Goal: Information Seeking & Learning: Check status

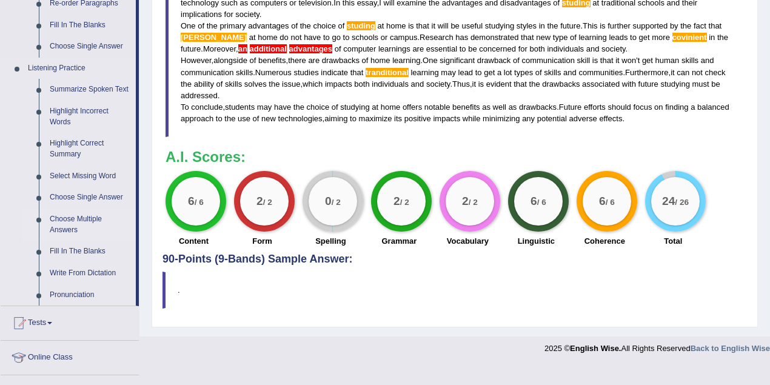
scroll to position [485, 0]
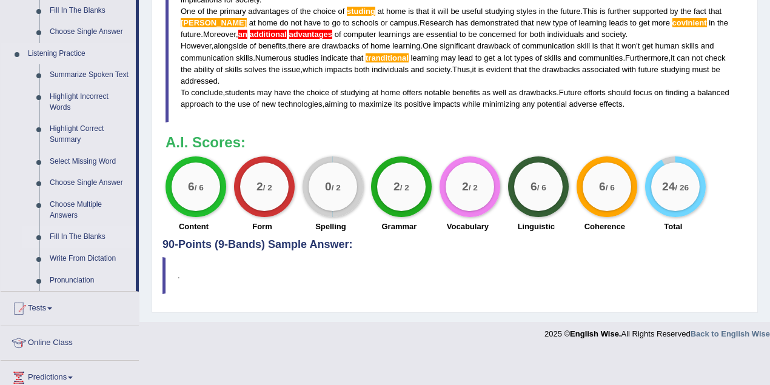
click at [81, 237] on link "Fill In The Blanks" at bounding box center [90, 237] width 92 height 22
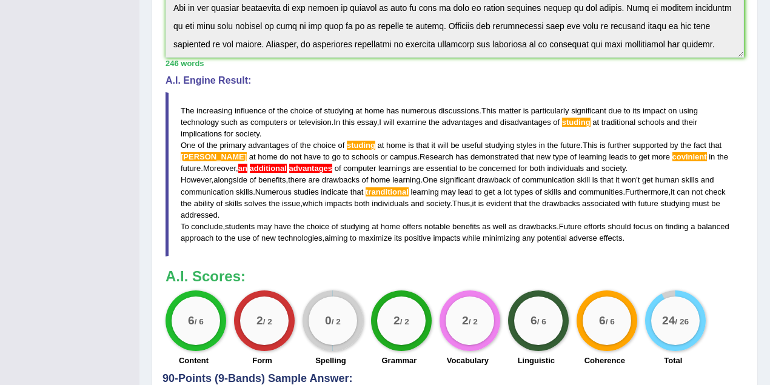
scroll to position [171, 0]
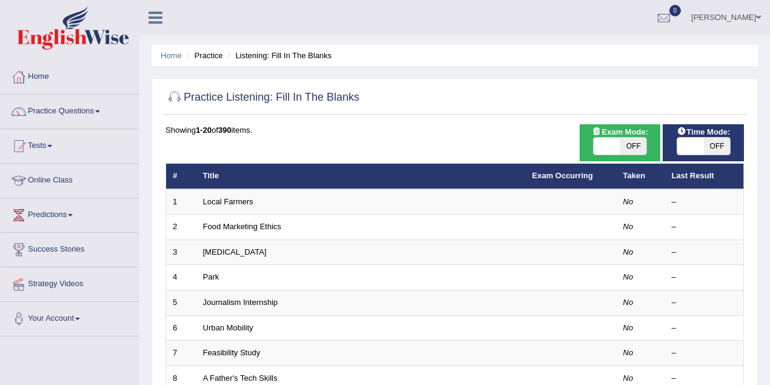
click at [49, 106] on link "Practice Questions" at bounding box center [70, 110] width 138 height 30
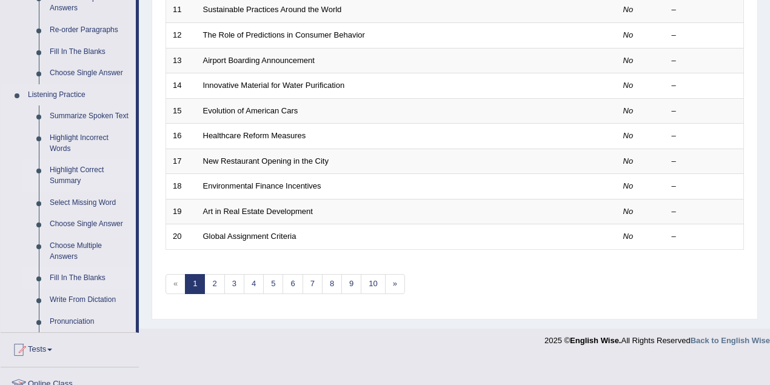
scroll to position [445, 0]
click at [60, 177] on link "Highlight Correct Summary" at bounding box center [90, 175] width 92 height 32
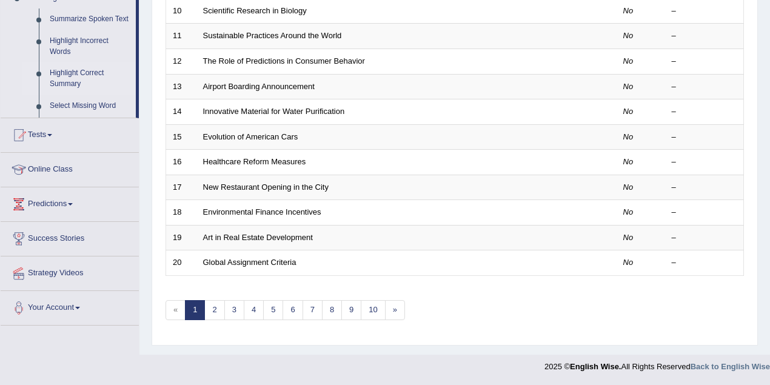
scroll to position [165, 0]
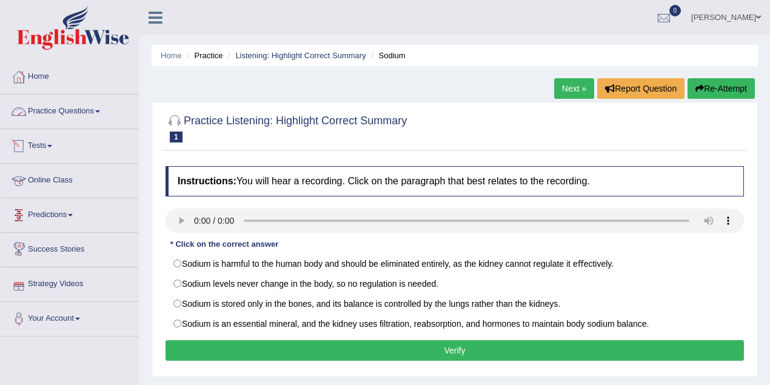
click at [63, 114] on link "Practice Questions" at bounding box center [70, 110] width 138 height 30
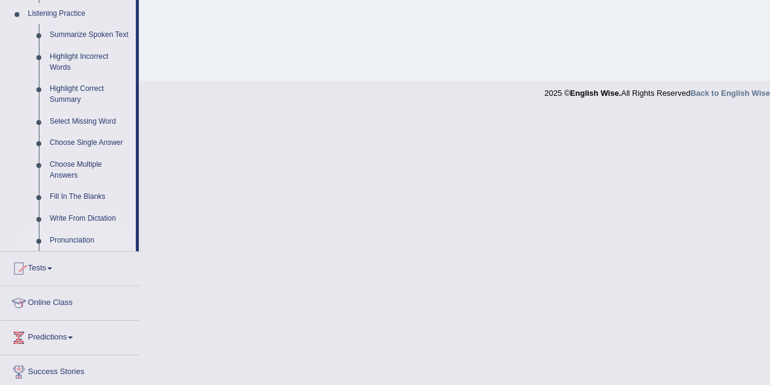
scroll to position [485, 0]
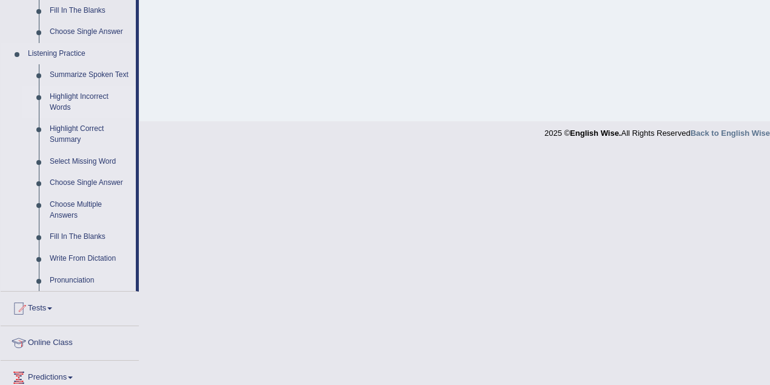
click at [52, 105] on link "Highlight Incorrect Words" at bounding box center [90, 102] width 92 height 32
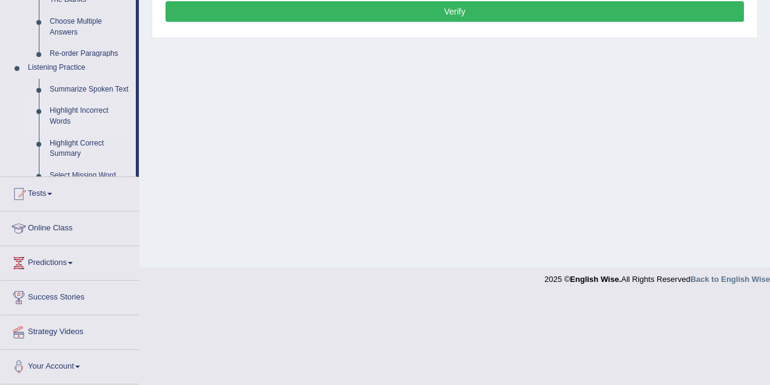
scroll to position [251, 0]
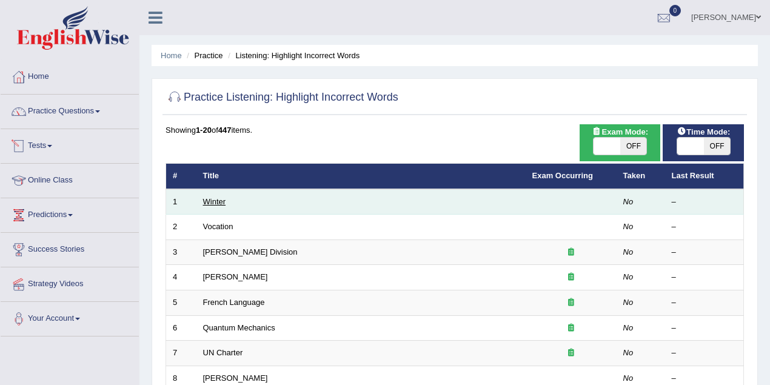
click at [216, 200] on link "Winter" at bounding box center [214, 201] width 23 height 9
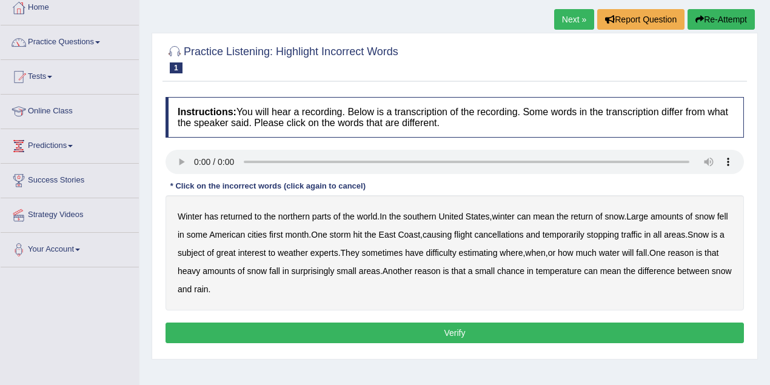
scroll to position [81, 0]
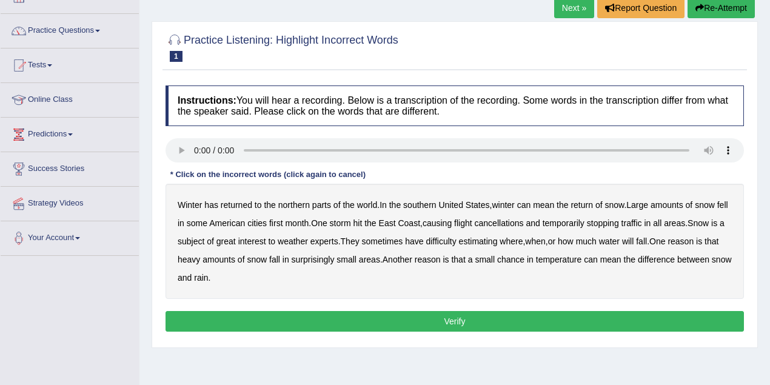
click at [415, 201] on b "southern" at bounding box center [419, 205] width 33 height 10
click at [283, 223] on b "first" at bounding box center [276, 223] width 14 height 10
click at [662, 221] on b "all" at bounding box center [657, 223] width 8 height 10
click at [620, 240] on b "water" at bounding box center [609, 242] width 21 height 10
click at [525, 258] on b "chance" at bounding box center [510, 260] width 27 height 10
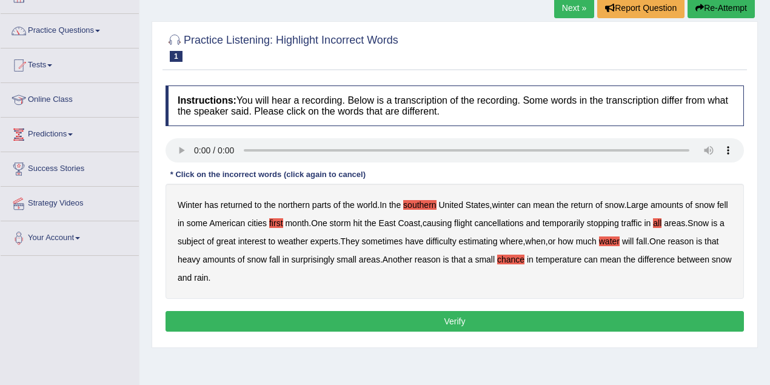
click at [284, 318] on button "Verify" at bounding box center [455, 321] width 579 height 21
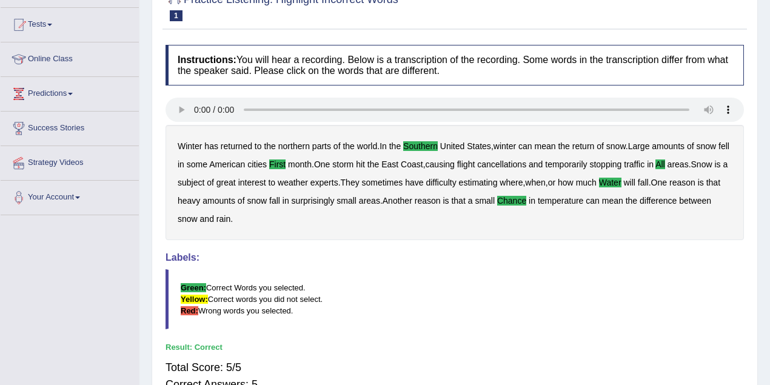
scroll to position [0, 0]
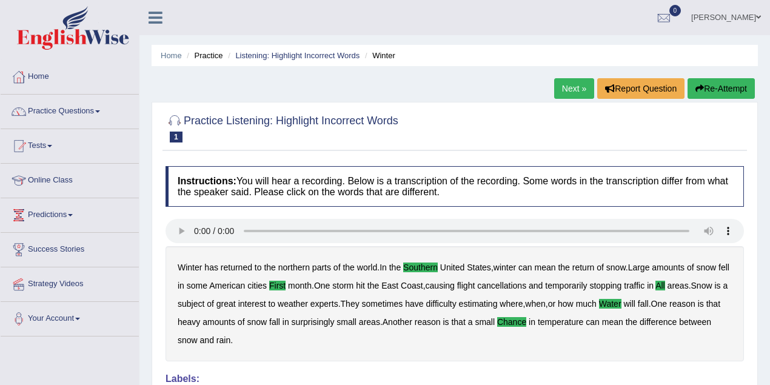
click at [571, 89] on link "Next »" at bounding box center [574, 88] width 40 height 21
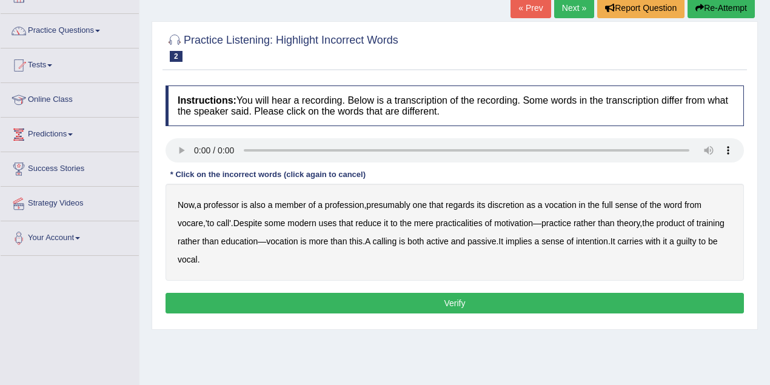
click at [503, 201] on b "discretion" at bounding box center [506, 205] width 36 height 10
click at [518, 223] on b "motivation" at bounding box center [513, 223] width 39 height 10
click at [608, 240] on b "intention" at bounding box center [592, 242] width 32 height 10
click at [261, 295] on button "Verify" at bounding box center [455, 303] width 579 height 21
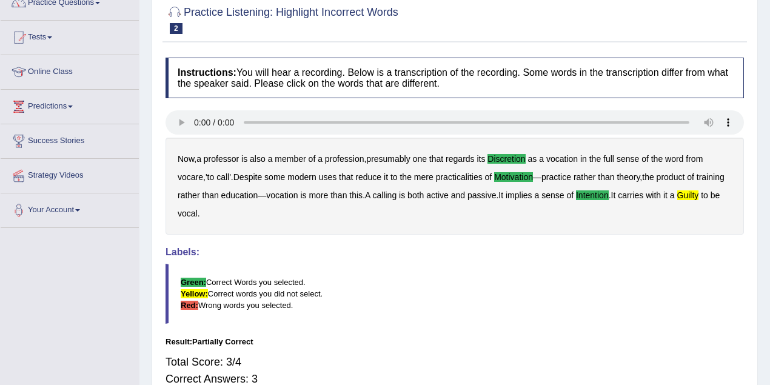
scroll to position [81, 0]
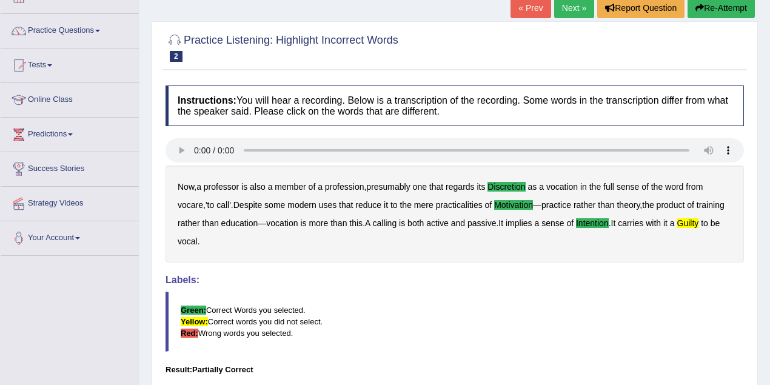
click at [579, 11] on link "Next »" at bounding box center [574, 8] width 40 height 21
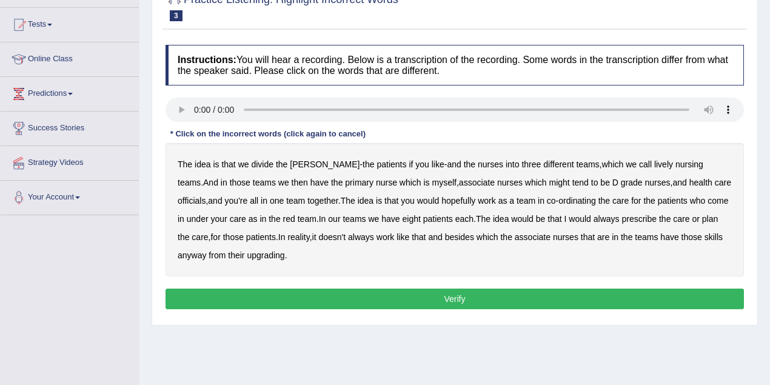
click at [550, 183] on b "might" at bounding box center [560, 183] width 21 height 10
click at [206, 196] on b "officials" at bounding box center [192, 201] width 28 height 10
click at [604, 217] on b "always" at bounding box center [607, 219] width 26 height 10
click at [271, 257] on b "upgrading" at bounding box center [266, 256] width 38 height 10
click at [288, 292] on button "Verify" at bounding box center [455, 299] width 579 height 21
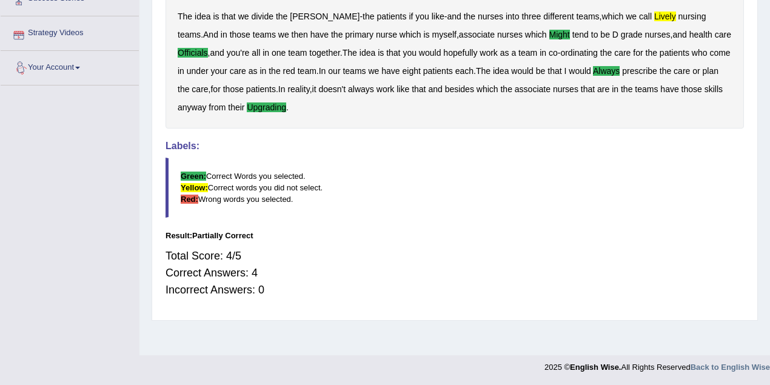
scroll to position [49, 0]
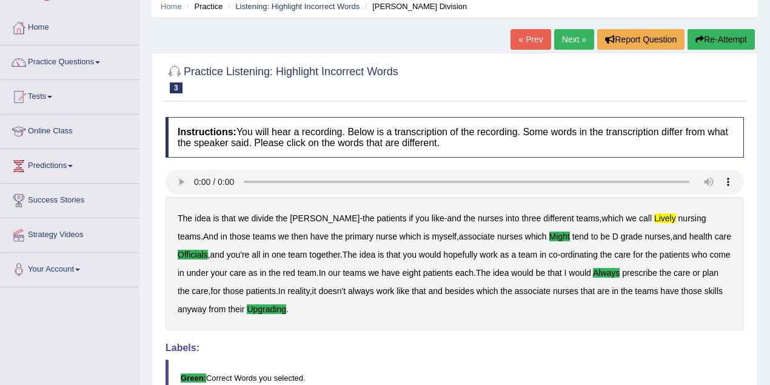
click at [582, 38] on link "Next »" at bounding box center [574, 39] width 40 height 21
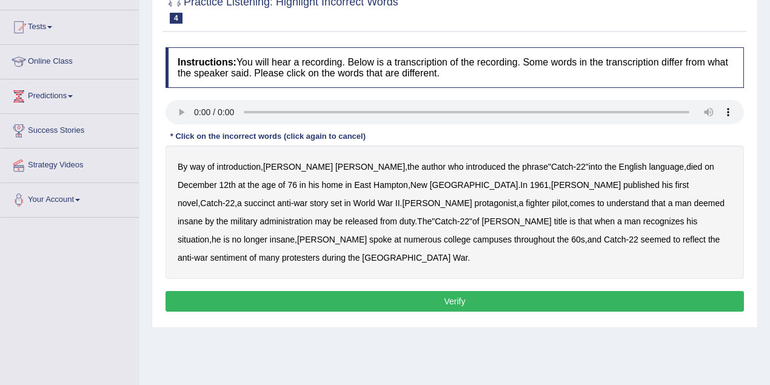
scroll to position [121, 0]
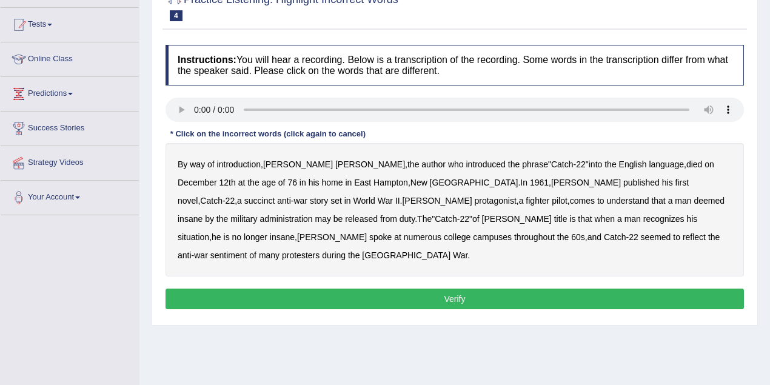
click at [209, 232] on b "situation" at bounding box center [194, 237] width 32 height 10
click at [683, 234] on b "reflect" at bounding box center [694, 237] width 23 height 10
click at [570, 289] on button "Verify" at bounding box center [455, 299] width 579 height 21
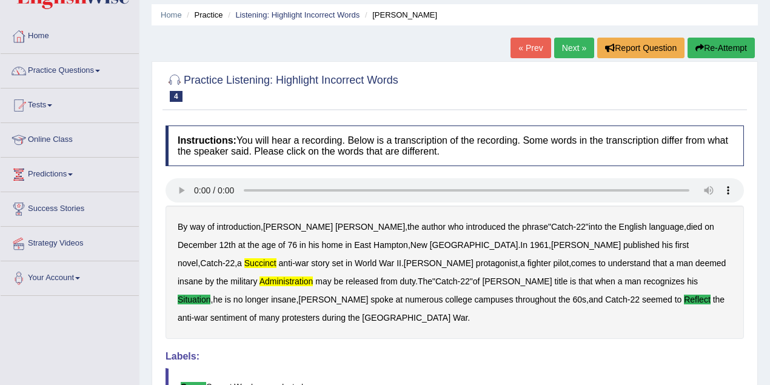
scroll to position [40, 0]
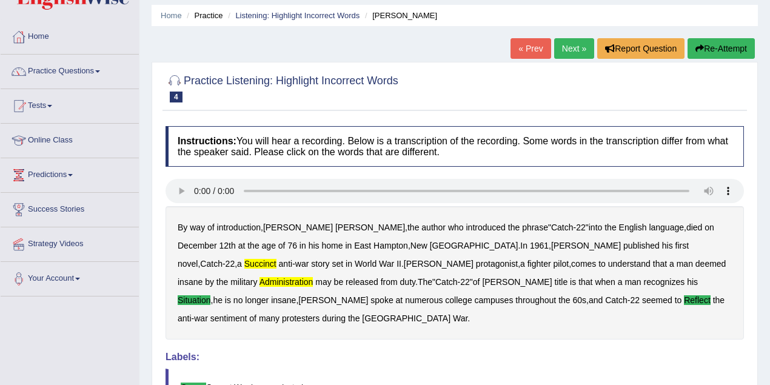
click at [726, 40] on button "Re-Attempt" at bounding box center [721, 48] width 67 height 21
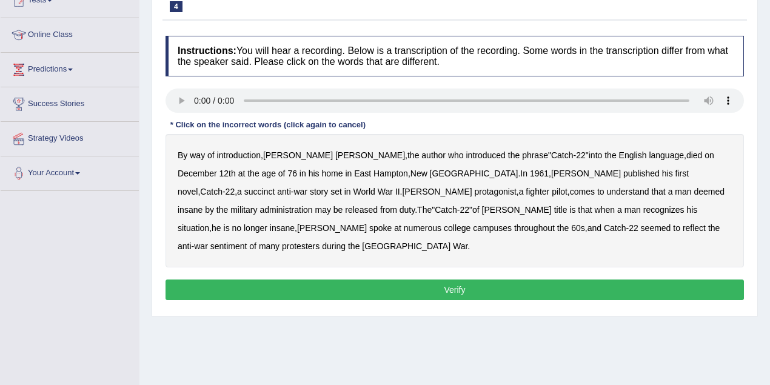
scroll to position [121, 0]
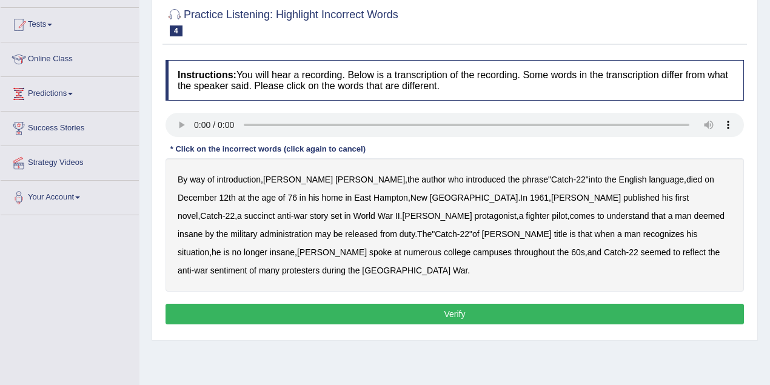
click at [312, 229] on b "administration" at bounding box center [286, 234] width 53 height 10
click at [209, 247] on b "situation" at bounding box center [194, 252] width 32 height 10
click at [683, 248] on b "reflect" at bounding box center [694, 252] width 23 height 10
click at [504, 304] on button "Verify" at bounding box center [455, 314] width 579 height 21
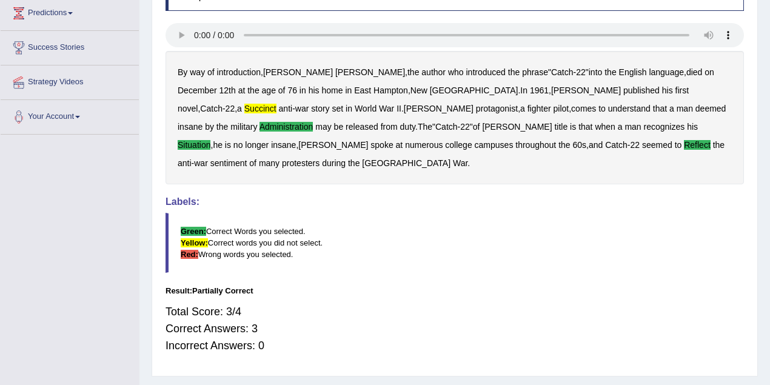
scroll to position [0, 0]
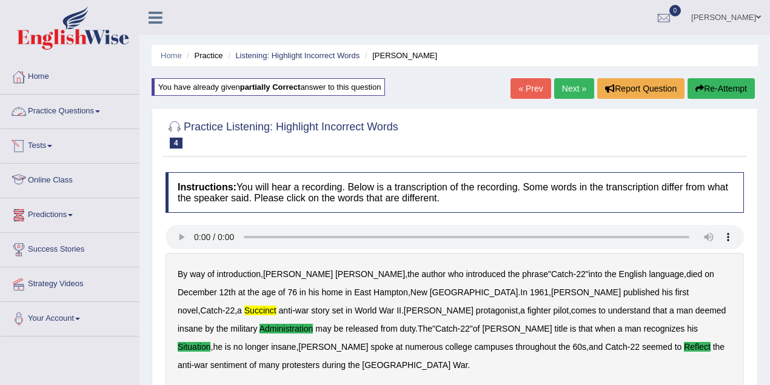
click at [67, 113] on link "Practice Questions" at bounding box center [70, 110] width 138 height 30
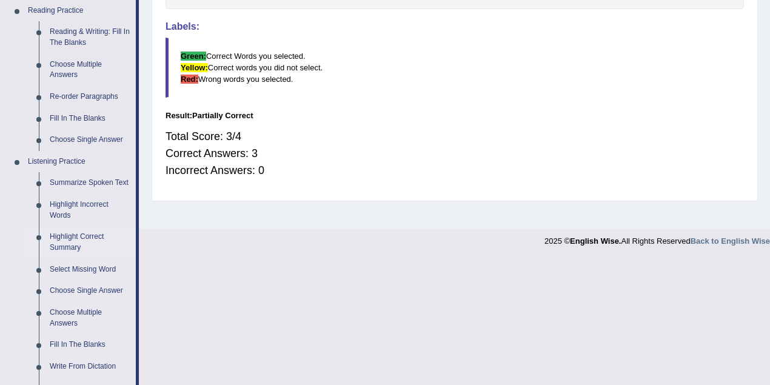
scroll to position [485, 0]
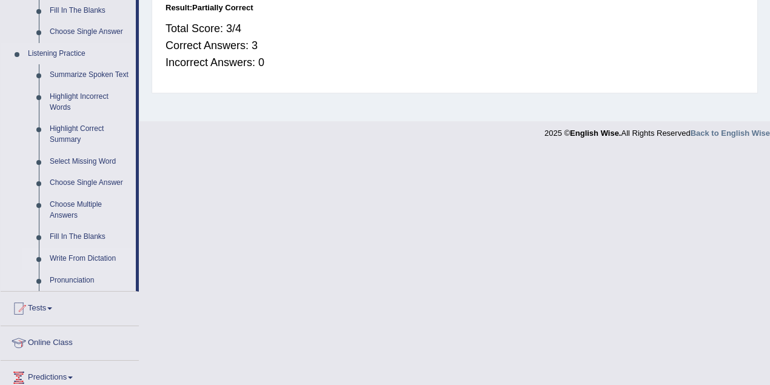
click at [69, 252] on link "Write From Dictation" at bounding box center [90, 259] width 92 height 22
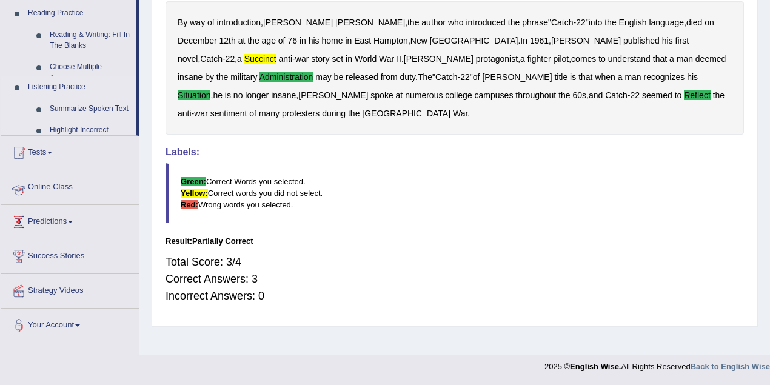
scroll to position [229, 0]
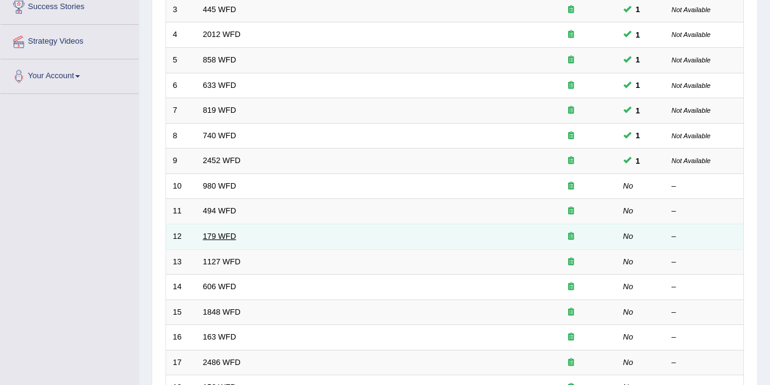
scroll to position [243, 0]
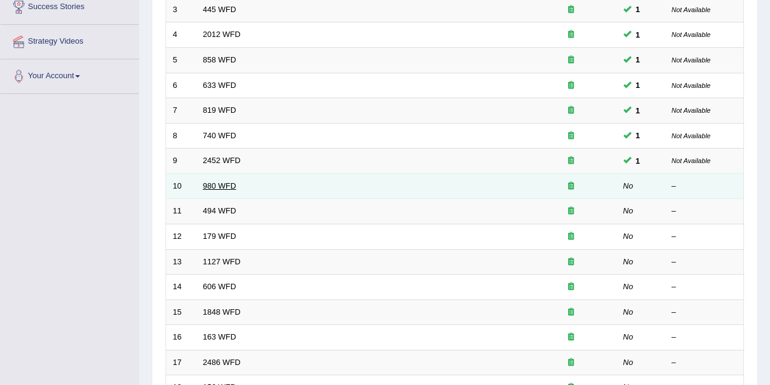
click at [222, 187] on link "980 WFD" at bounding box center [219, 185] width 33 height 9
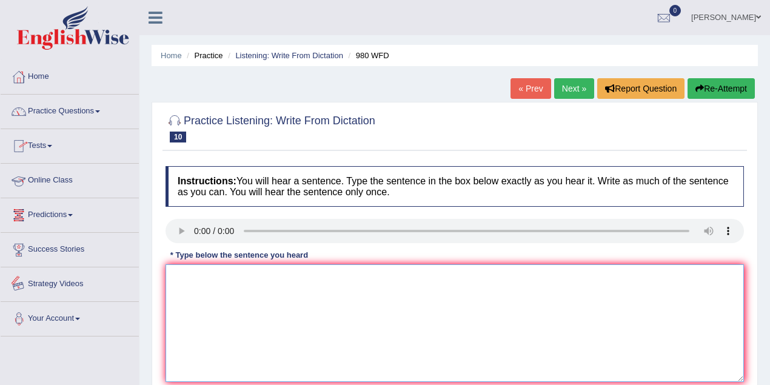
click at [222, 291] on textarea at bounding box center [455, 323] width 579 height 118
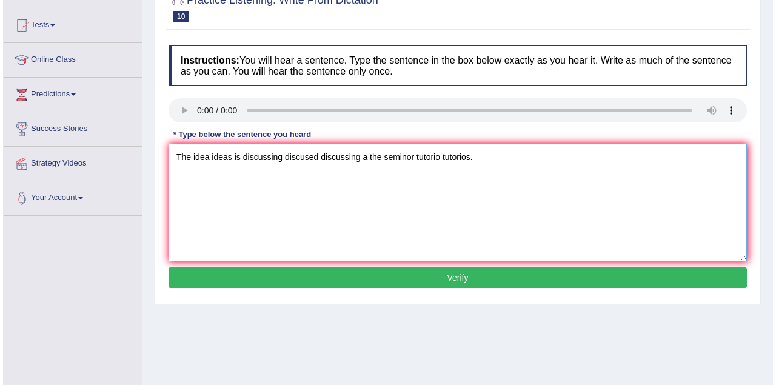
scroll to position [121, 0]
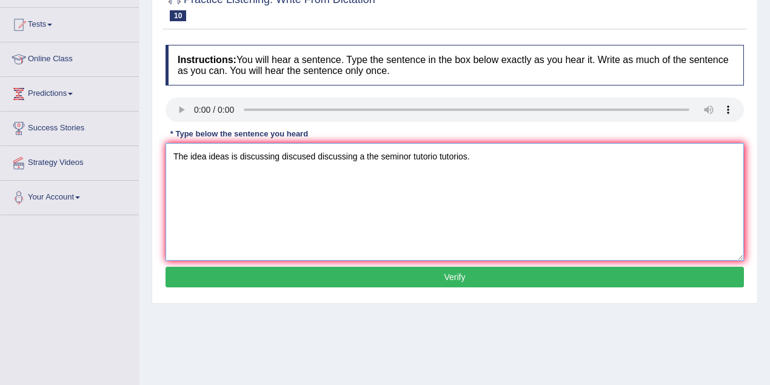
type textarea "The idea ideas is discussing discused discussing a the seminor tutorio tutorios."
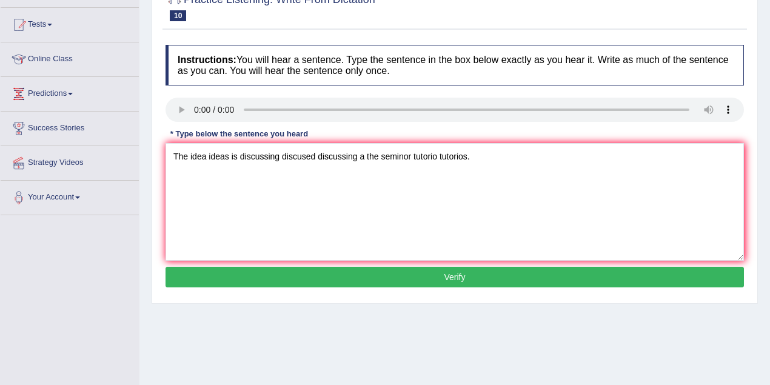
click at [231, 273] on button "Verify" at bounding box center [455, 277] width 579 height 21
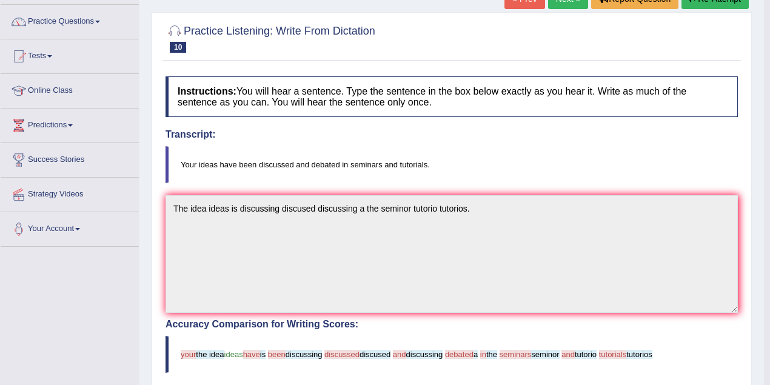
scroll to position [72, 0]
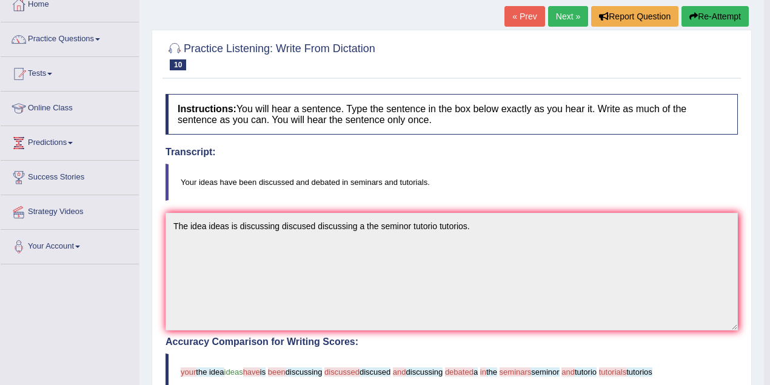
click at [709, 15] on button "Re-Attempt" at bounding box center [715, 16] width 67 height 21
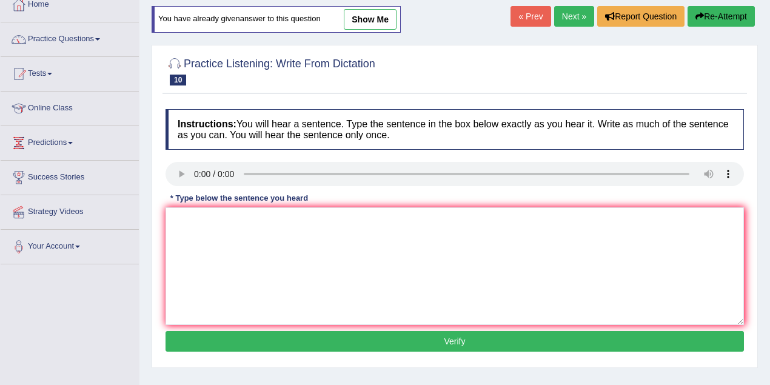
click at [570, 15] on link "Next »" at bounding box center [574, 16] width 40 height 21
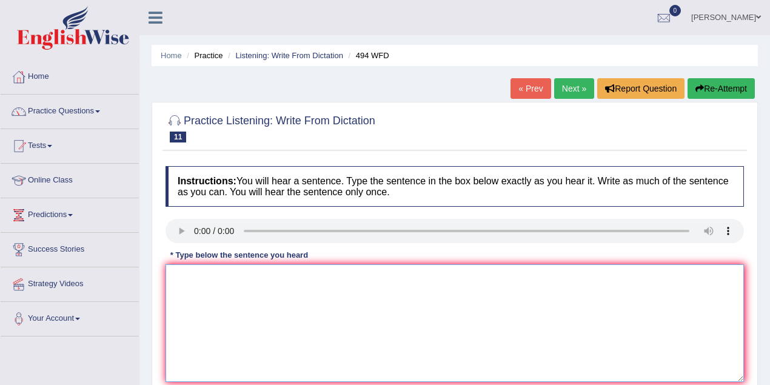
click at [188, 295] on textarea at bounding box center [455, 323] width 579 height 118
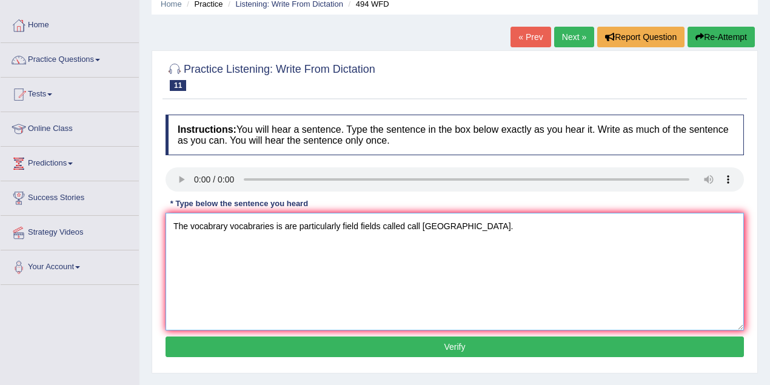
scroll to position [121, 0]
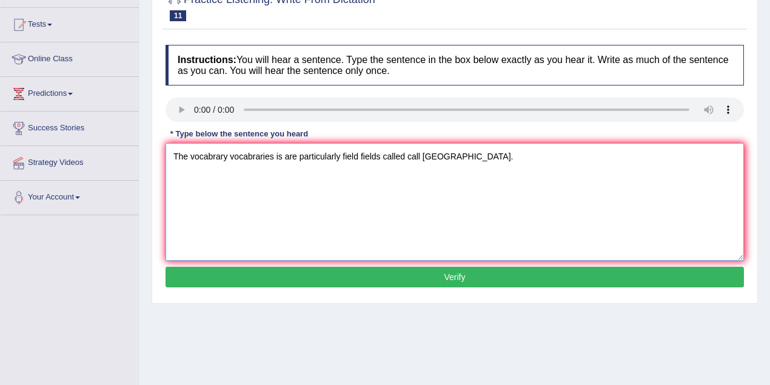
type textarea "The vocabrary vocabraries is are particularly field fields called call [GEOGRAP…"
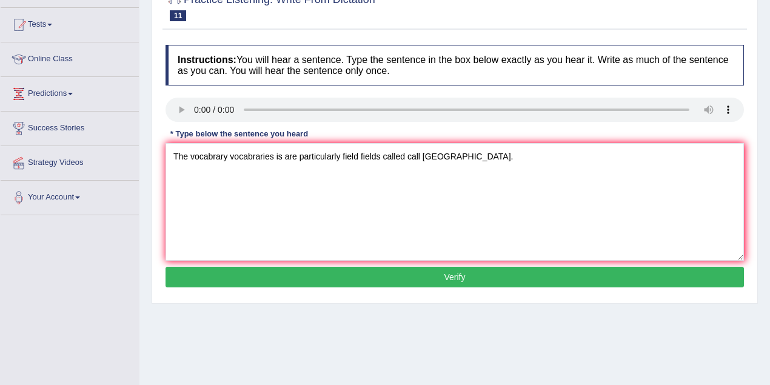
click at [254, 275] on button "Verify" at bounding box center [455, 277] width 579 height 21
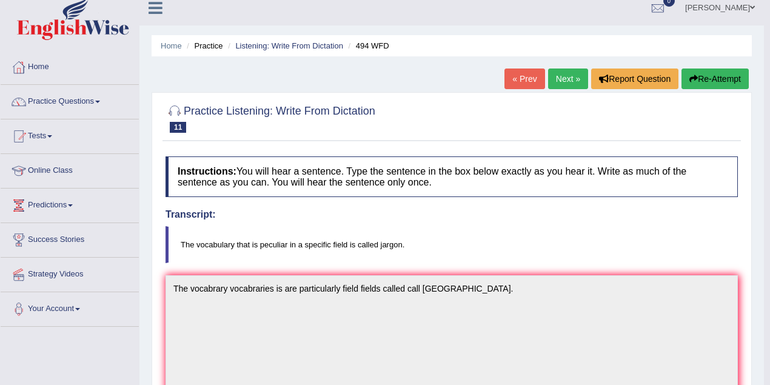
scroll to position [0, 0]
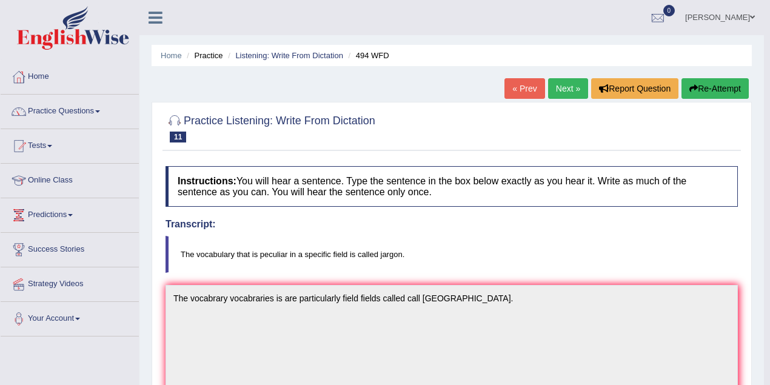
click at [573, 90] on link "Next »" at bounding box center [568, 88] width 40 height 21
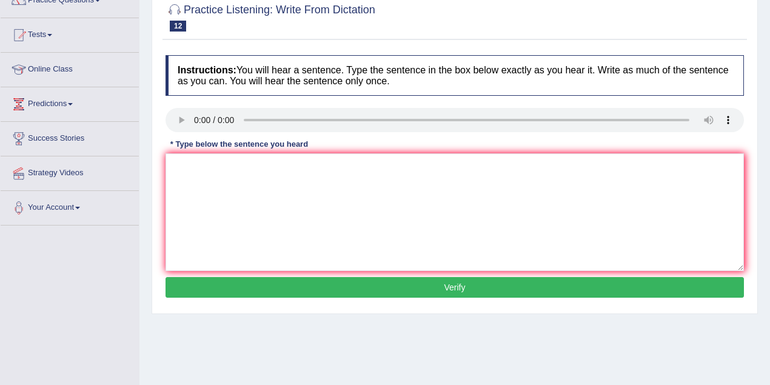
scroll to position [49, 0]
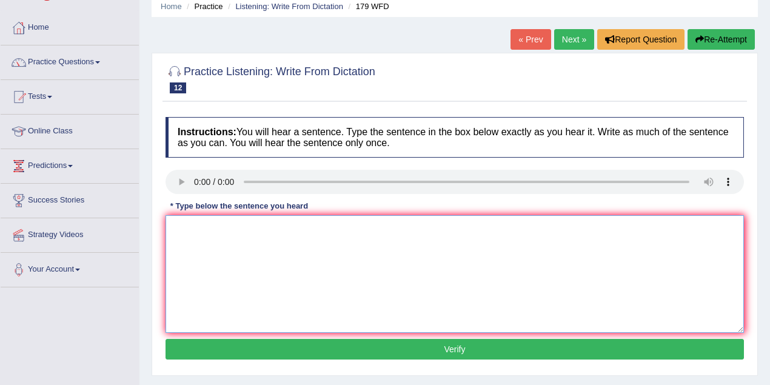
click at [250, 250] on textarea at bounding box center [455, 274] width 579 height 118
click at [240, 247] on textarea "Lecture" at bounding box center [455, 274] width 579 height 118
type textarea "Lectures are is the most formal of teach teaching in the University."
click at [454, 348] on button "Verify" at bounding box center [455, 349] width 579 height 21
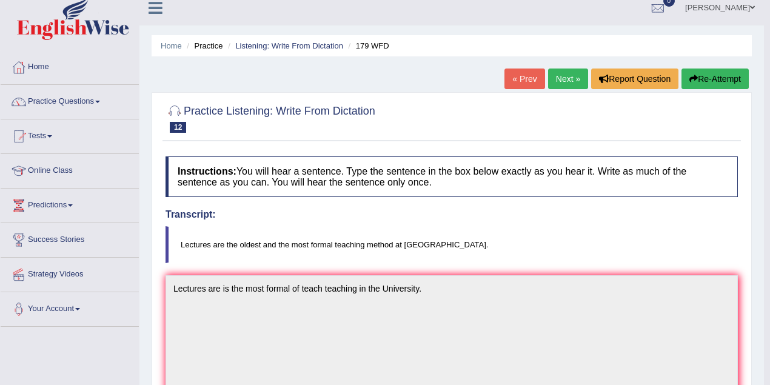
scroll to position [8, 0]
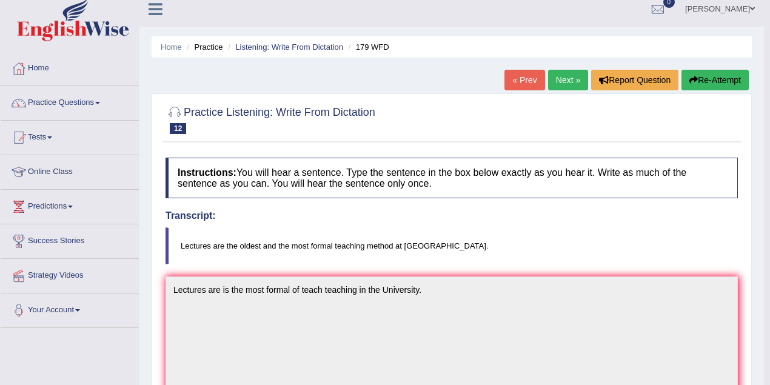
click at [575, 84] on link "Next »" at bounding box center [568, 80] width 40 height 21
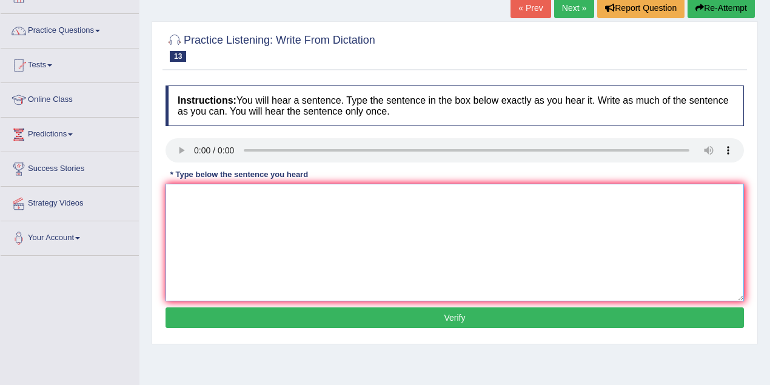
click at [229, 215] on textarea at bounding box center [455, 243] width 579 height 118
type textarea "a"
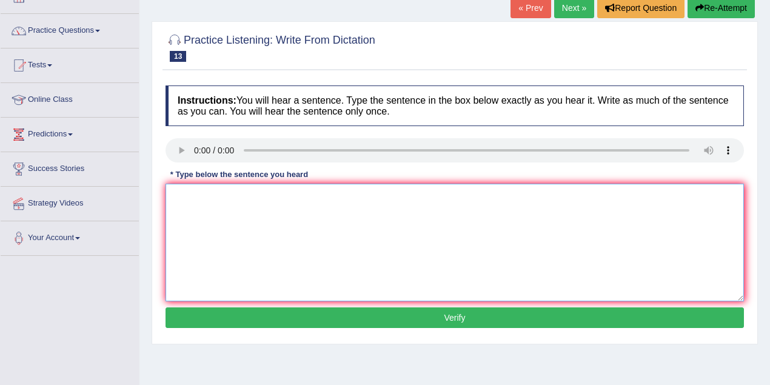
type textarea "a"
type textarea "A"
type textarea "a"
type textarea "A"
click at [253, 197] on textarea "An University degree rep" at bounding box center [455, 243] width 579 height 118
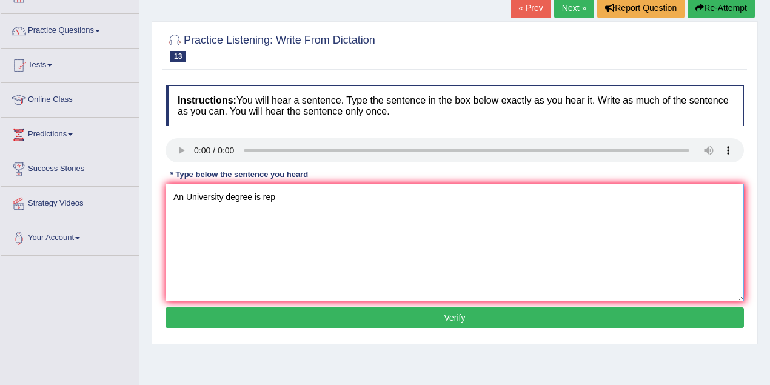
click at [278, 204] on textarea "An University degree is rep" at bounding box center [455, 243] width 579 height 118
type textarea "An University degree is requirement requirements to other any many professions …"
click at [312, 308] on button "Verify" at bounding box center [455, 318] width 579 height 21
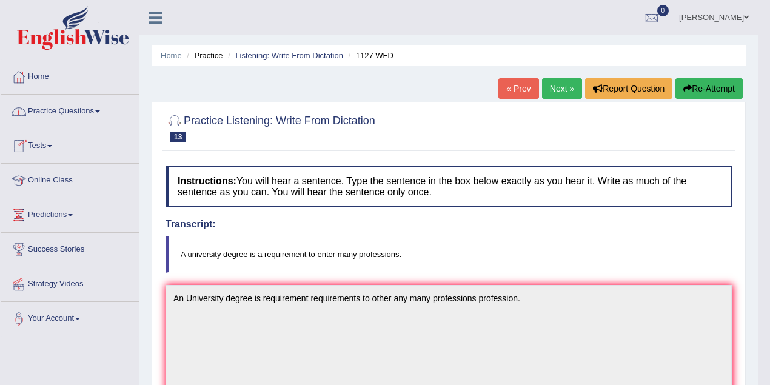
click at [69, 107] on link "Practice Questions" at bounding box center [70, 110] width 138 height 30
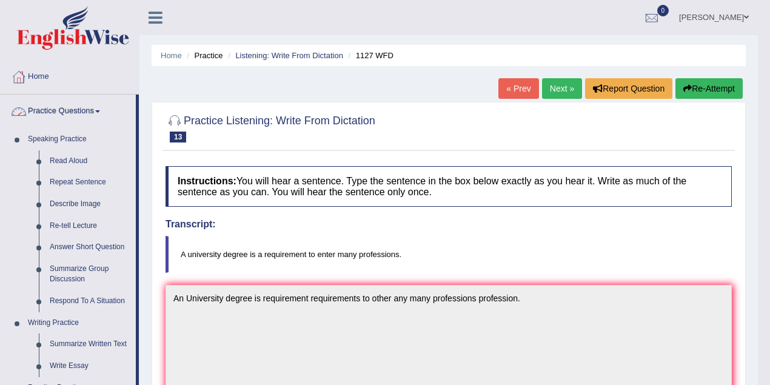
click at [61, 112] on link "Practice Questions" at bounding box center [68, 110] width 135 height 30
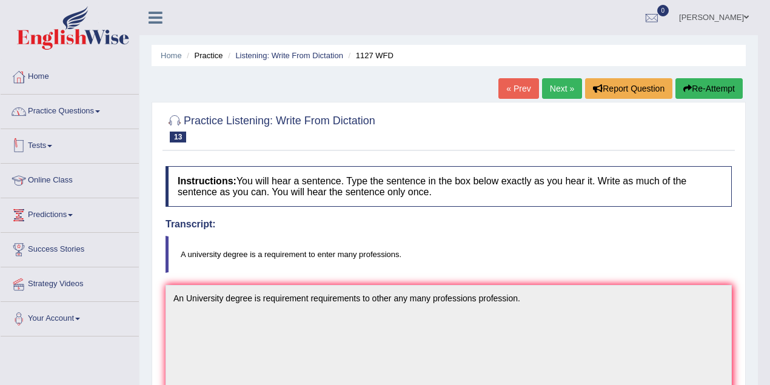
click at [30, 143] on link "Tests" at bounding box center [70, 144] width 138 height 30
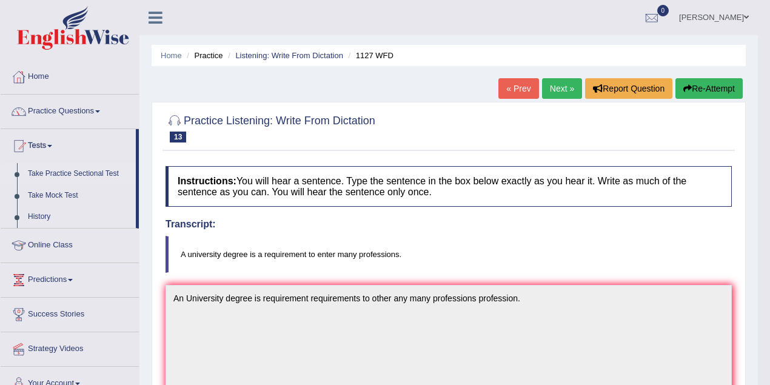
click at [52, 169] on link "Take Practice Sectional Test" at bounding box center [78, 174] width 113 height 22
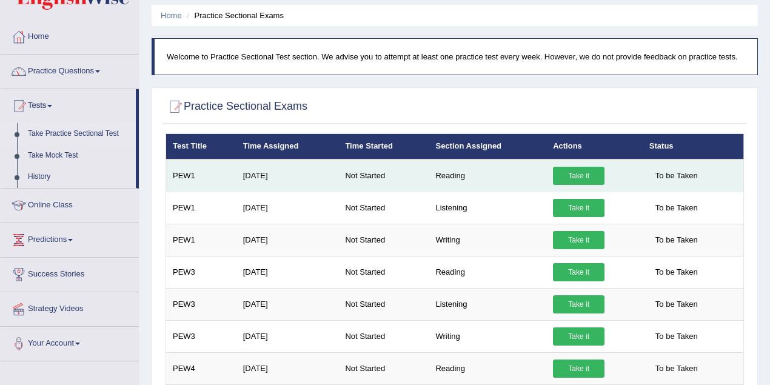
click at [580, 175] on link "Take it" at bounding box center [579, 176] width 52 height 18
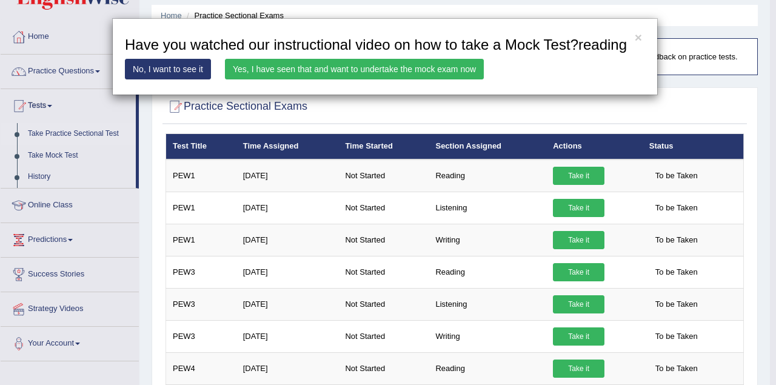
click at [287, 64] on link "Yes, I have seen that and want to undertake the mock exam now" at bounding box center [354, 69] width 259 height 21
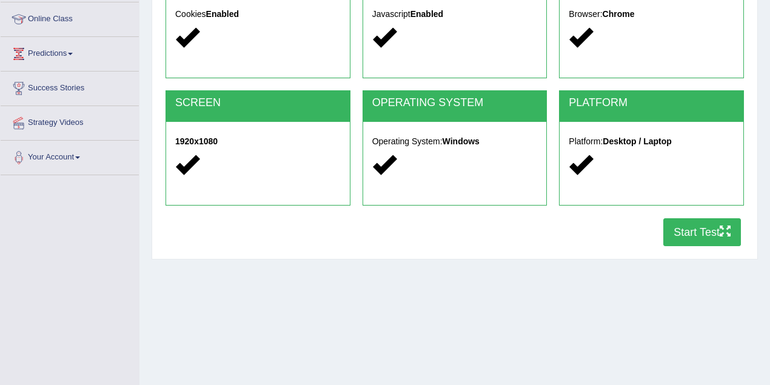
scroll to position [161, 0]
click at [699, 234] on button "Start Test" at bounding box center [703, 232] width 78 height 28
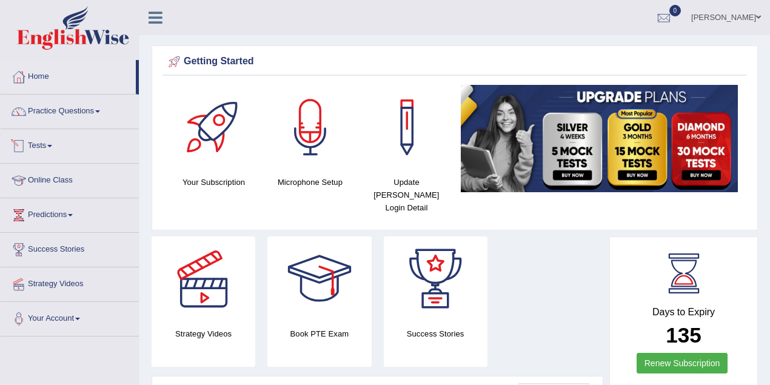
click at [41, 141] on link "Tests" at bounding box center [70, 144] width 138 height 30
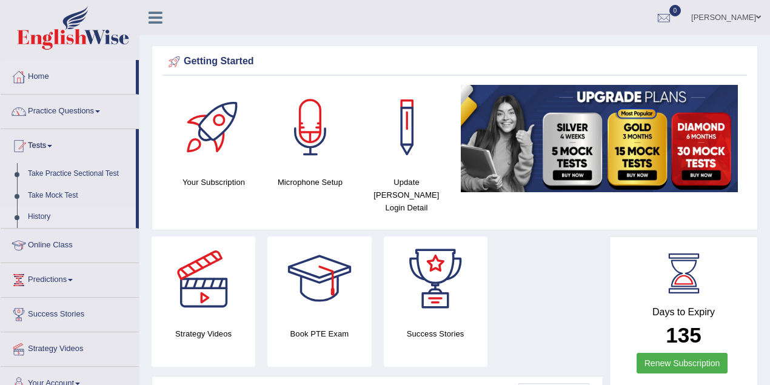
click at [39, 214] on link "History" at bounding box center [78, 217] width 113 height 22
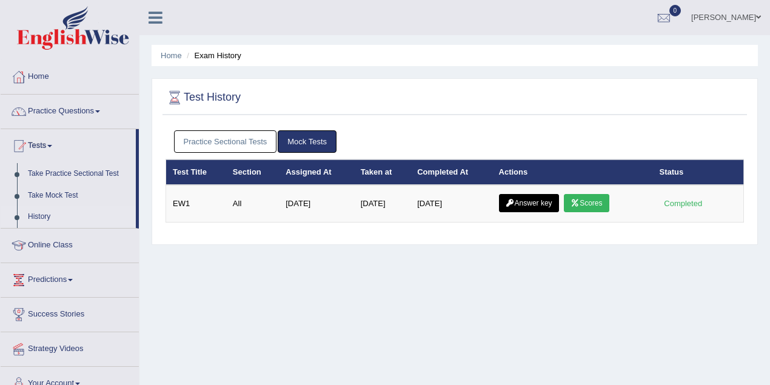
click at [235, 142] on link "Practice Sectional Tests" at bounding box center [225, 141] width 103 height 22
click at [212, 136] on link "Practice Sectional Tests" at bounding box center [225, 141] width 103 height 22
click at [251, 150] on link "Practice Sectional Tests" at bounding box center [225, 141] width 103 height 22
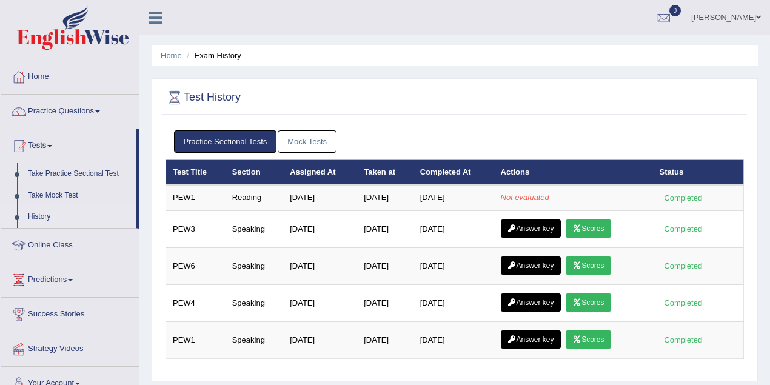
click at [283, 140] on link "Mock Tests" at bounding box center [307, 141] width 59 height 22
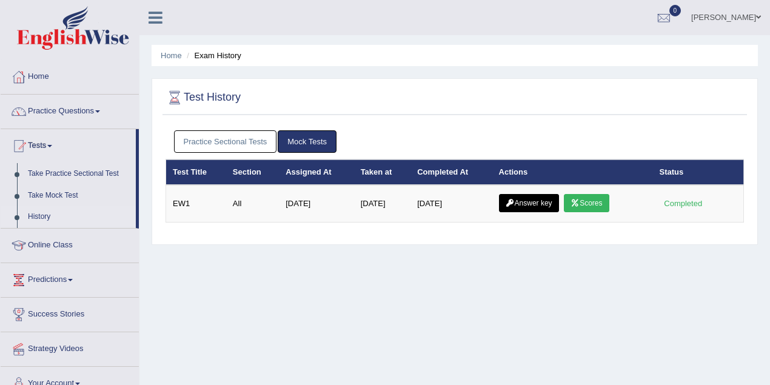
click at [254, 138] on link "Practice Sectional Tests" at bounding box center [225, 141] width 103 height 22
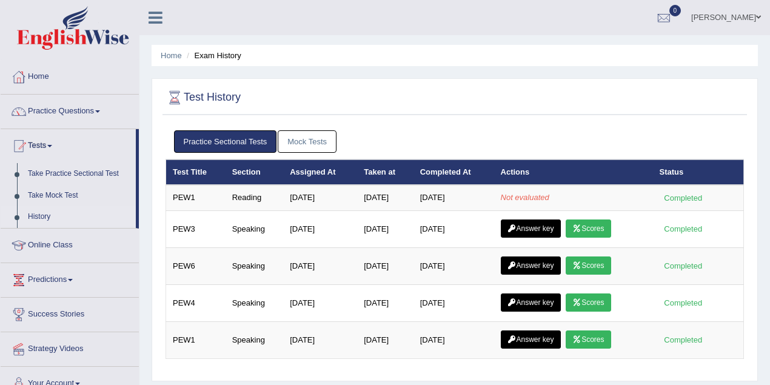
click at [248, 138] on link "Practice Sectional Tests" at bounding box center [225, 141] width 103 height 22
click at [293, 146] on link "Mock Tests" at bounding box center [307, 141] width 59 height 22
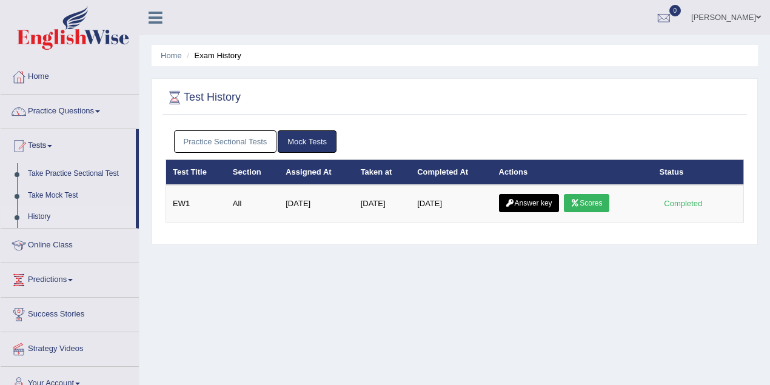
click at [236, 147] on link "Practice Sectional Tests" at bounding box center [225, 141] width 103 height 22
click at [219, 144] on link "Practice Sectional Tests" at bounding box center [225, 141] width 103 height 22
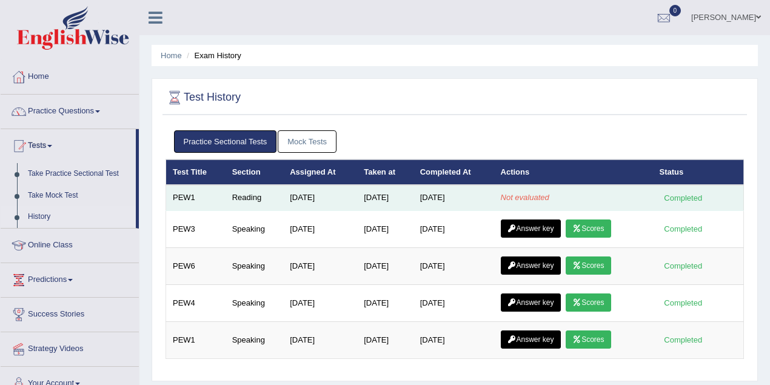
click at [533, 197] on em "Not evaluated" at bounding box center [525, 197] width 49 height 9
click at [577, 201] on td "Not evaluated" at bounding box center [573, 197] width 159 height 25
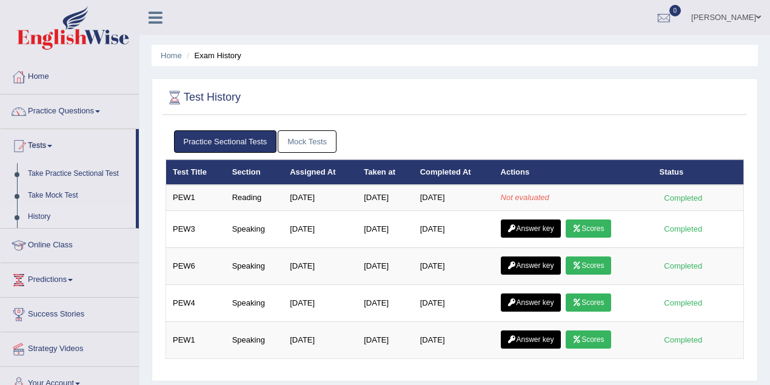
click at [305, 142] on link "Mock Tests" at bounding box center [307, 141] width 59 height 22
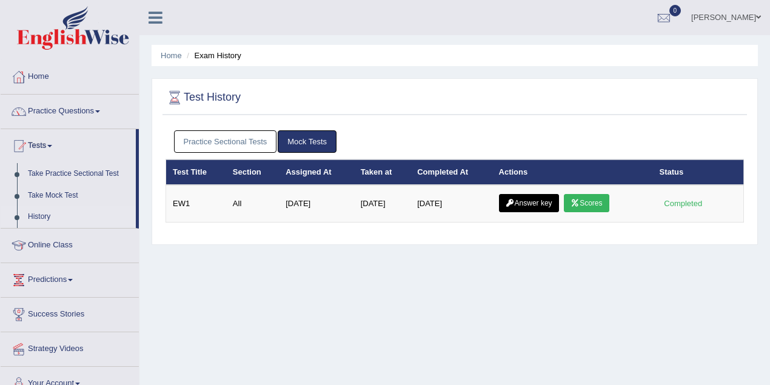
click at [237, 133] on link "Practice Sectional Tests" at bounding box center [225, 141] width 103 height 22
click at [241, 143] on link "Practice Sectional Tests" at bounding box center [225, 141] width 103 height 22
click at [226, 138] on link "Practice Sectional Tests" at bounding box center [225, 141] width 103 height 22
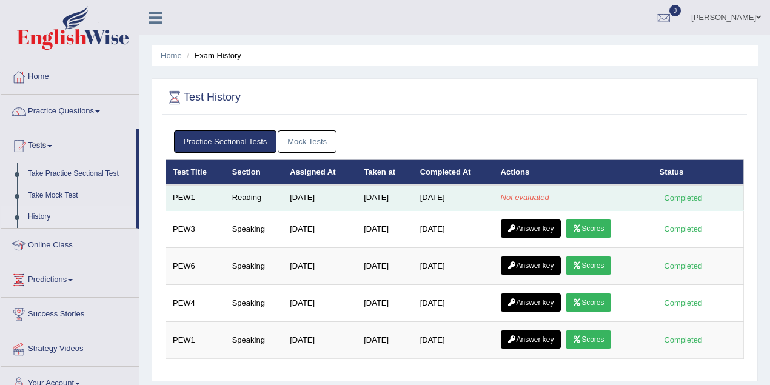
click at [550, 193] on em "Not evaluated" at bounding box center [525, 197] width 49 height 9
click at [413, 193] on td "[DATE]" at bounding box center [385, 197] width 56 height 25
drag, startPoint x: 336, startPoint y: 192, endPoint x: 315, endPoint y: 190, distance: 20.7
click at [324, 190] on tr "PEW1 Reading Sep 15, 2025 Oct 10, 2025 Oct 10, 2025 Not evaluated Completed" at bounding box center [455, 197] width 578 height 25
click at [190, 201] on td "PEW1" at bounding box center [195, 197] width 59 height 25
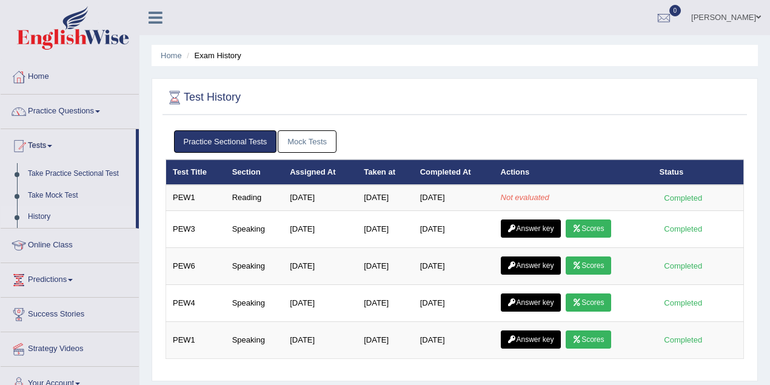
click at [160, 198] on div "Test History Practice Sectional Tests Mock Tests Test Title Section Assigned At…" at bounding box center [455, 229] width 607 height 303
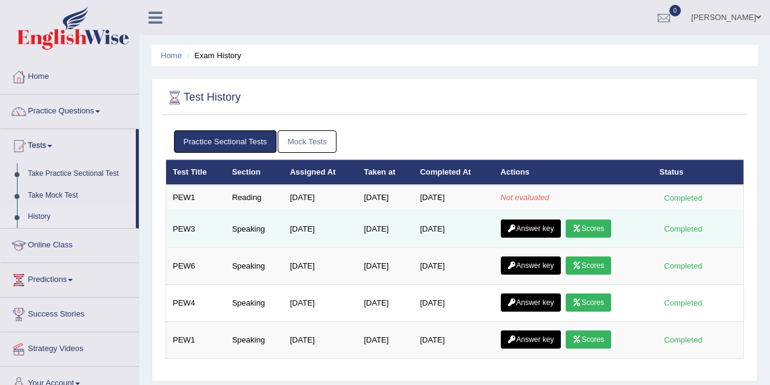
click at [226, 232] on td "Speaking" at bounding box center [255, 228] width 58 height 37
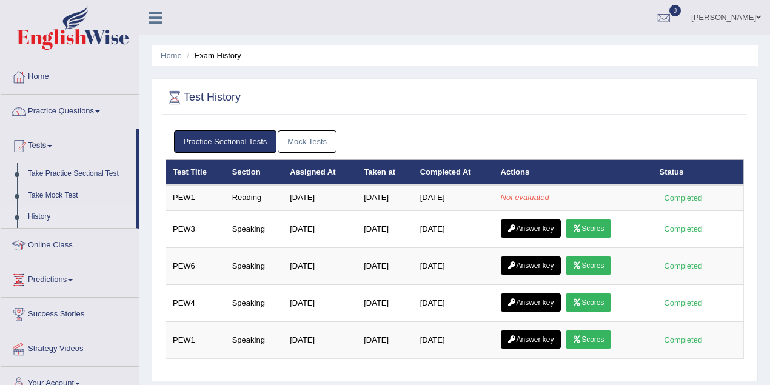
click at [44, 217] on link "History" at bounding box center [78, 217] width 113 height 22
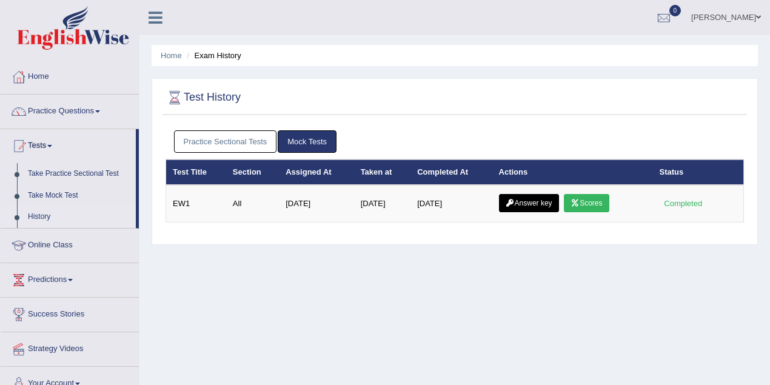
click at [243, 141] on link "Practice Sectional Tests" at bounding box center [225, 141] width 103 height 22
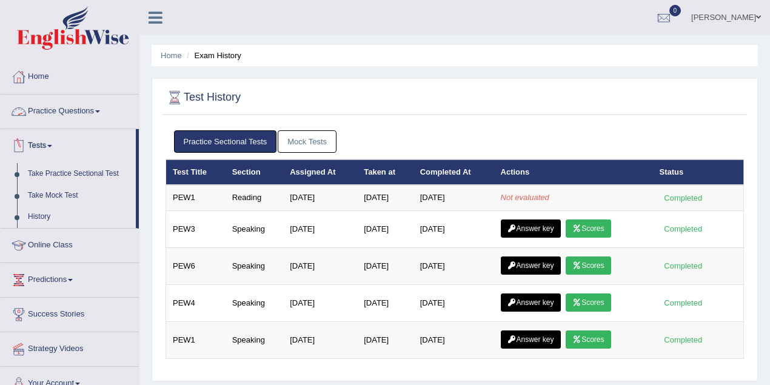
click at [281, 137] on link "Mock Tests" at bounding box center [307, 141] width 59 height 22
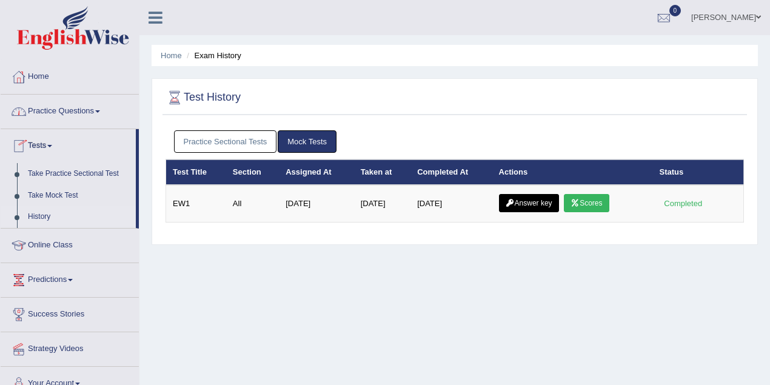
click at [262, 143] on link "Practice Sectional Tests" at bounding box center [225, 141] width 103 height 22
click at [240, 140] on link "Practice Sectional Tests" at bounding box center [225, 141] width 103 height 22
click at [233, 144] on link "Practice Sectional Tests" at bounding box center [225, 141] width 103 height 22
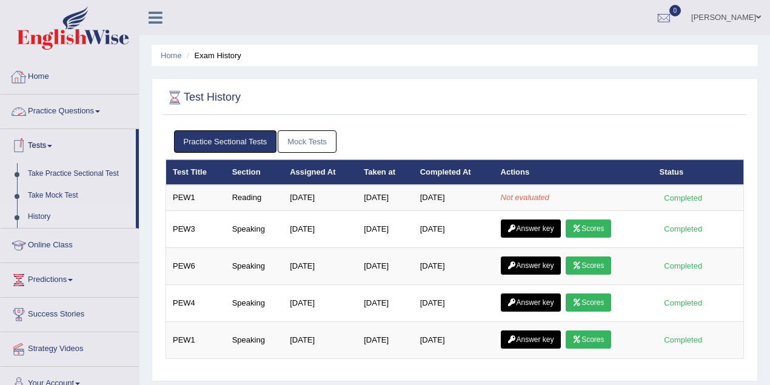
click at [295, 138] on link "Mock Tests" at bounding box center [307, 141] width 59 height 22
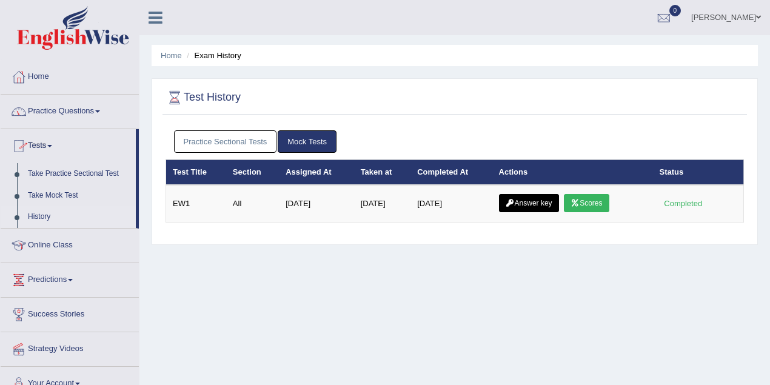
click at [237, 147] on link "Practice Sectional Tests" at bounding box center [225, 141] width 103 height 22
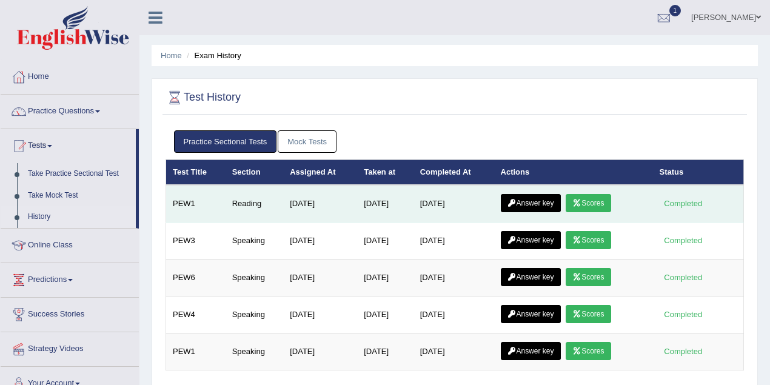
click at [588, 198] on link "Scores" at bounding box center [588, 203] width 45 height 18
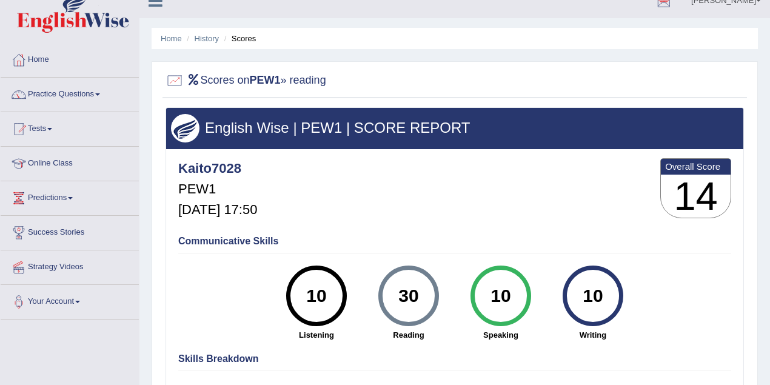
scroll to position [8, 0]
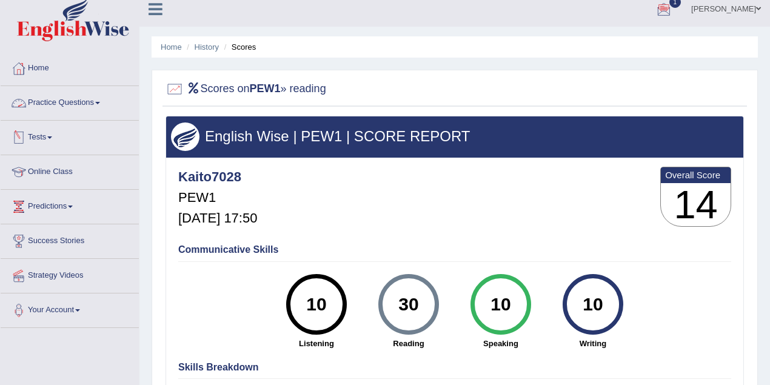
click at [61, 101] on link "Practice Questions" at bounding box center [70, 101] width 138 height 30
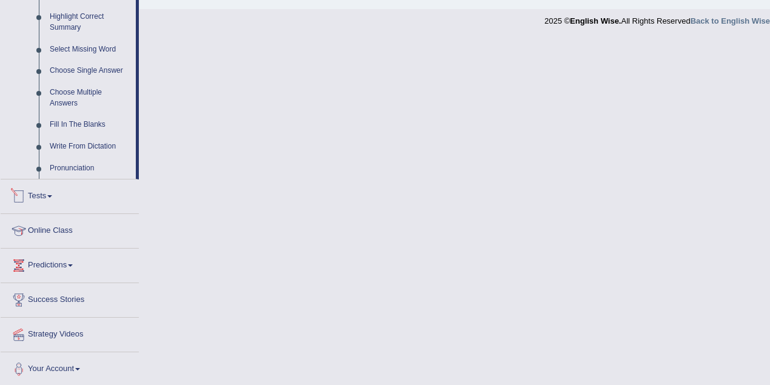
click at [39, 200] on link "Tests" at bounding box center [70, 195] width 138 height 30
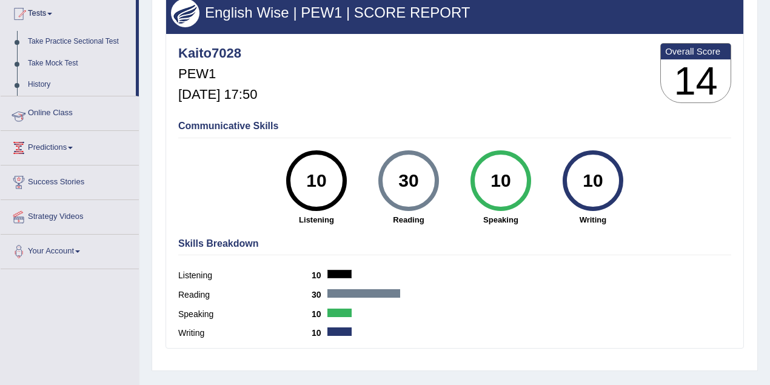
scroll to position [118, 0]
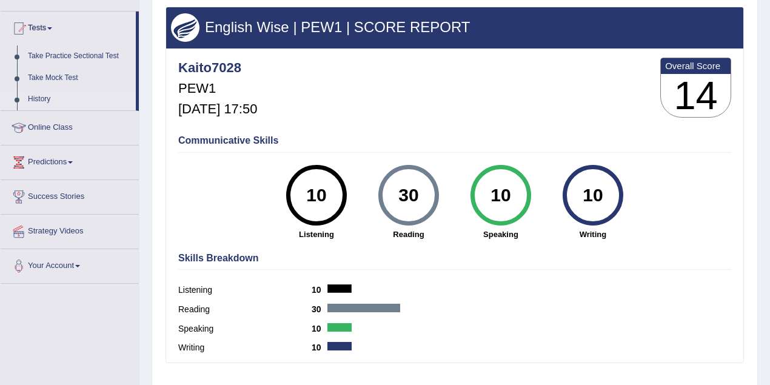
click at [32, 99] on link "History" at bounding box center [78, 100] width 113 height 22
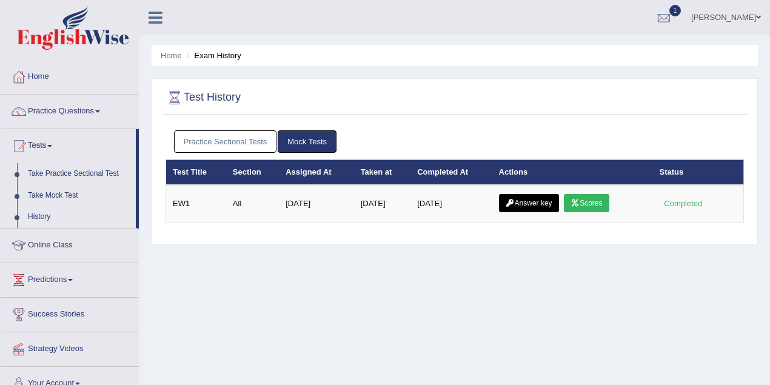
click at [586, 205] on link "Scores" at bounding box center [586, 203] width 45 height 18
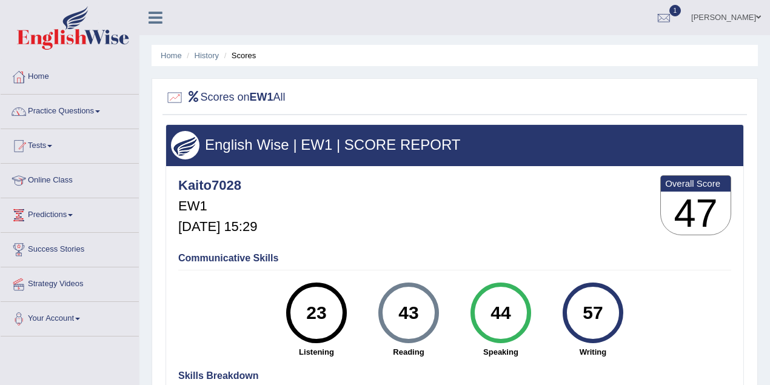
click at [47, 144] on link "Tests" at bounding box center [70, 144] width 138 height 30
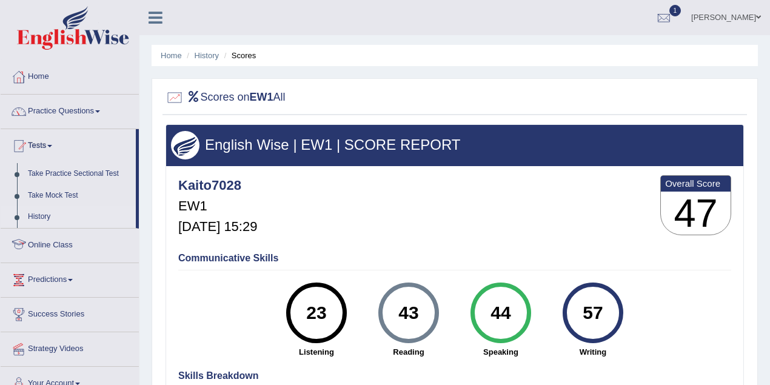
click at [47, 221] on link "History" at bounding box center [78, 217] width 113 height 22
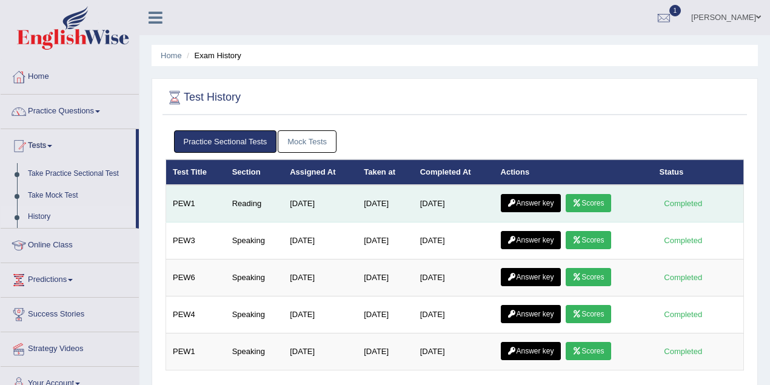
click at [537, 201] on link "Answer key" at bounding box center [531, 203] width 60 height 18
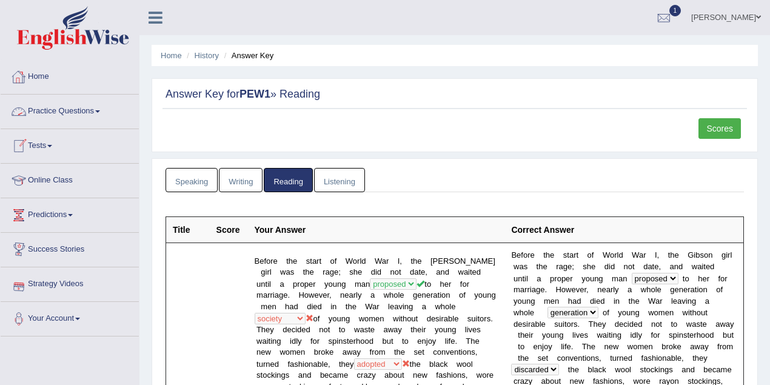
click at [74, 112] on link "Practice Questions" at bounding box center [70, 110] width 138 height 30
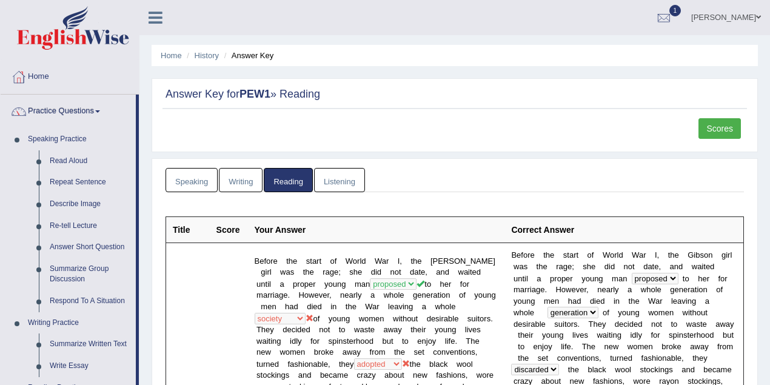
click at [73, 112] on link "Practice Questions" at bounding box center [68, 110] width 135 height 30
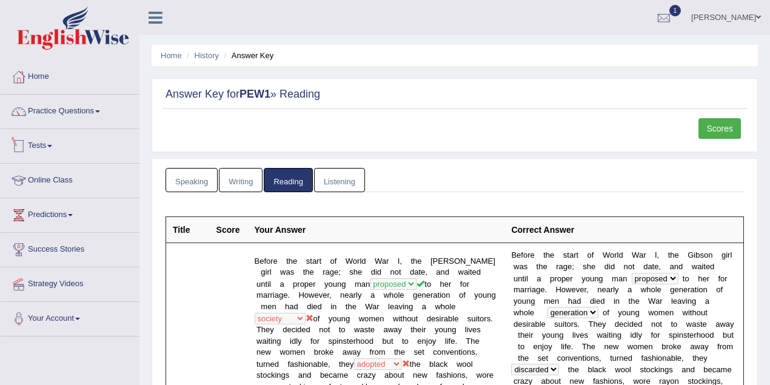
click at [41, 145] on link "Tests" at bounding box center [70, 144] width 138 height 30
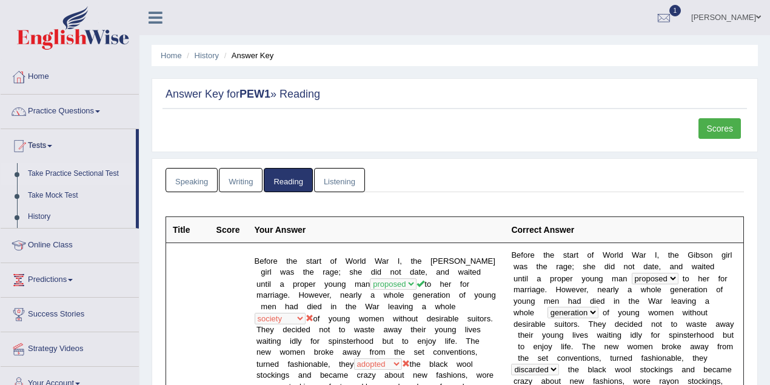
click at [61, 176] on link "Take Practice Sectional Test" at bounding box center [78, 174] width 113 height 22
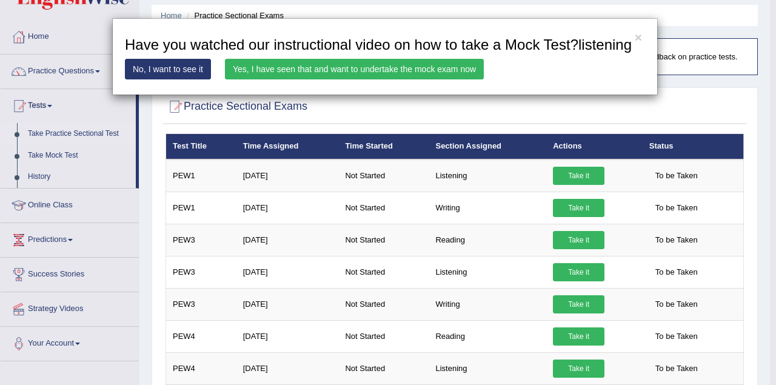
click at [291, 67] on link "Yes, I have seen that and want to undertake the mock exam now" at bounding box center [354, 69] width 259 height 21
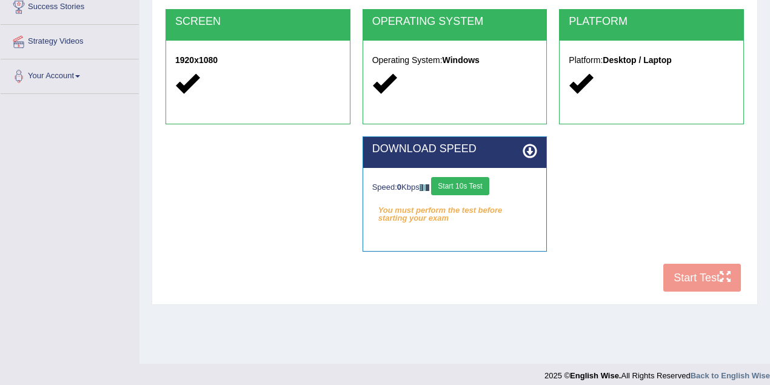
click at [478, 178] on button "Start 10s Test" at bounding box center [460, 186] width 58 height 18
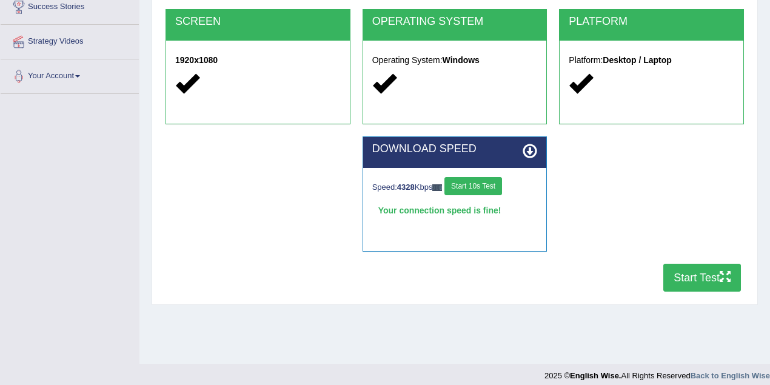
click at [715, 272] on button "Start Test" at bounding box center [703, 278] width 78 height 28
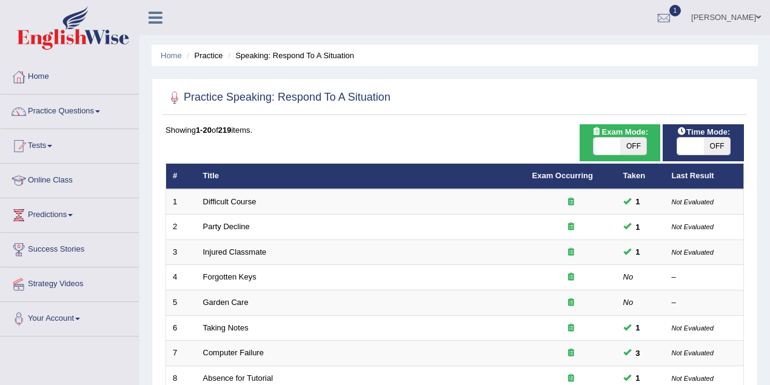
click at [744, 16] on link "[PERSON_NAME]" at bounding box center [726, 16] width 88 height 32
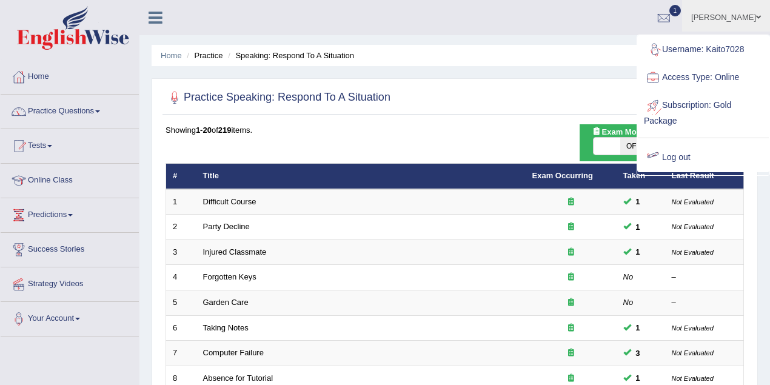
click at [662, 156] on link "Log out" at bounding box center [703, 158] width 131 height 28
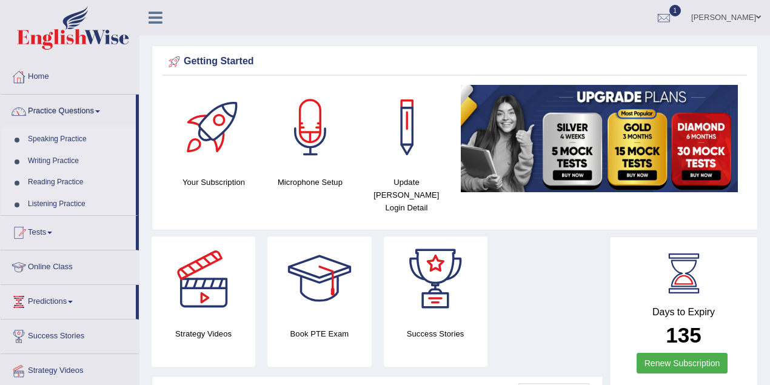
click at [744, 16] on link "[PERSON_NAME]" at bounding box center [726, 16] width 88 height 32
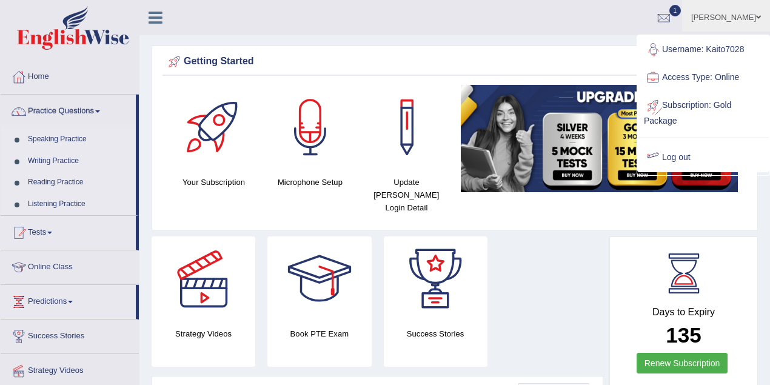
click at [684, 156] on link "Log out" at bounding box center [703, 158] width 131 height 28
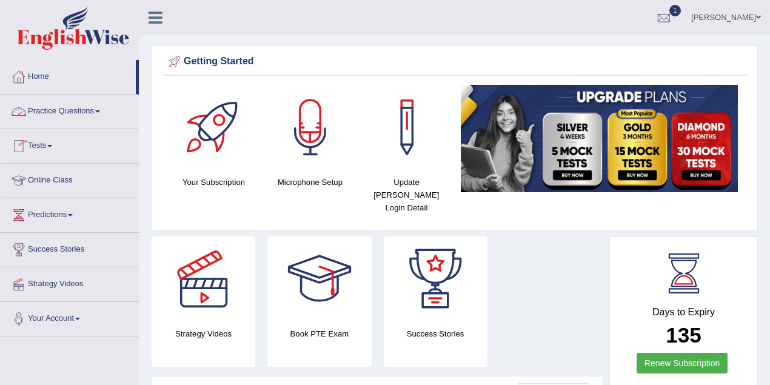
click at [86, 116] on link "Practice Questions" at bounding box center [70, 110] width 138 height 30
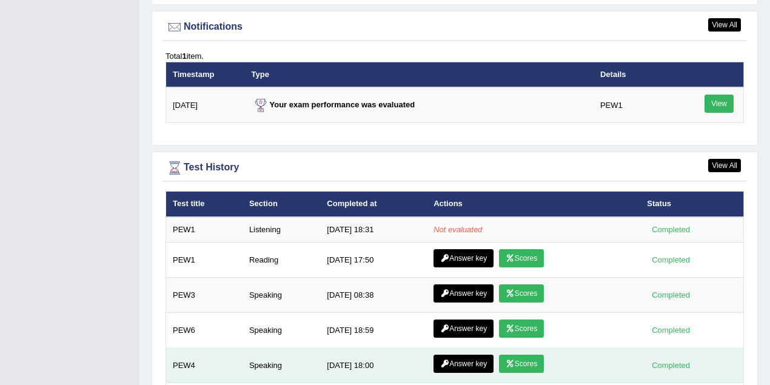
scroll to position [1536, 0]
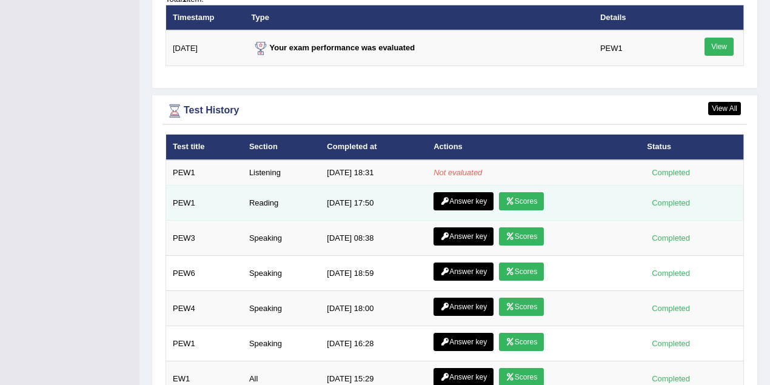
click at [530, 192] on link "Scores" at bounding box center [521, 201] width 45 height 18
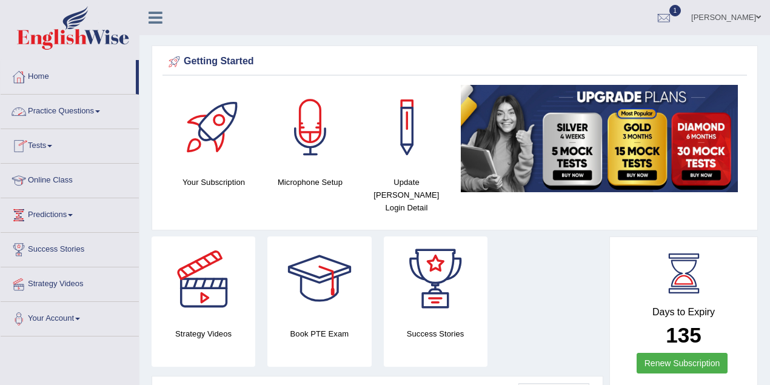
click at [69, 112] on link "Practice Questions" at bounding box center [70, 110] width 138 height 30
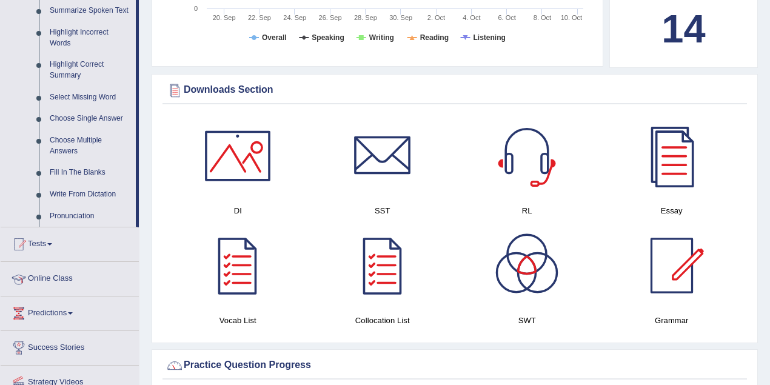
scroll to position [687, 0]
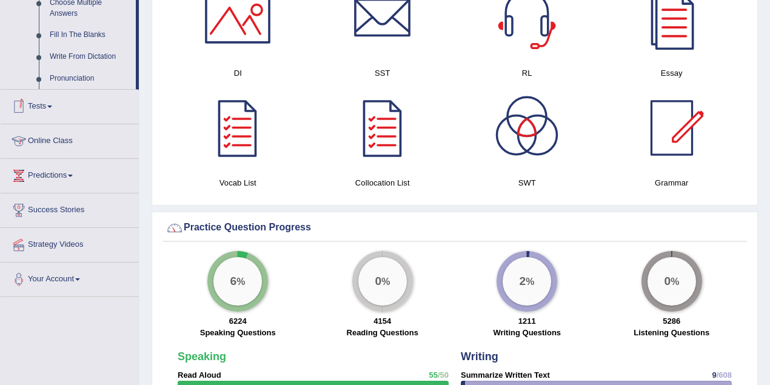
click at [43, 113] on link "Tests" at bounding box center [70, 105] width 138 height 30
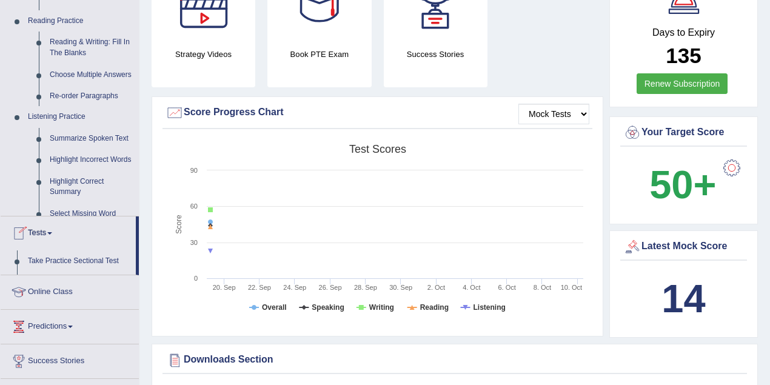
scroll to position [136, 0]
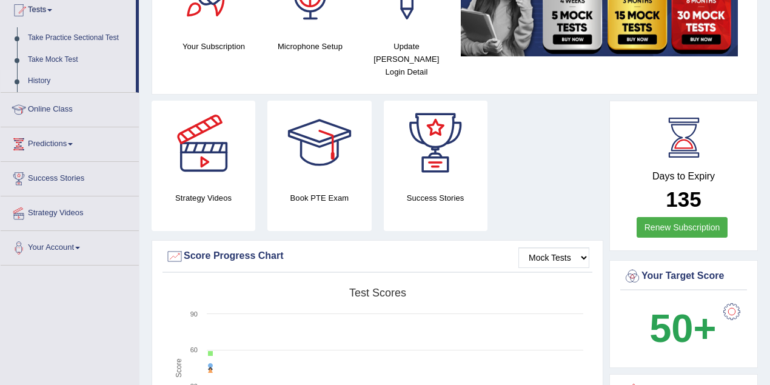
click at [45, 79] on link "History" at bounding box center [78, 81] width 113 height 22
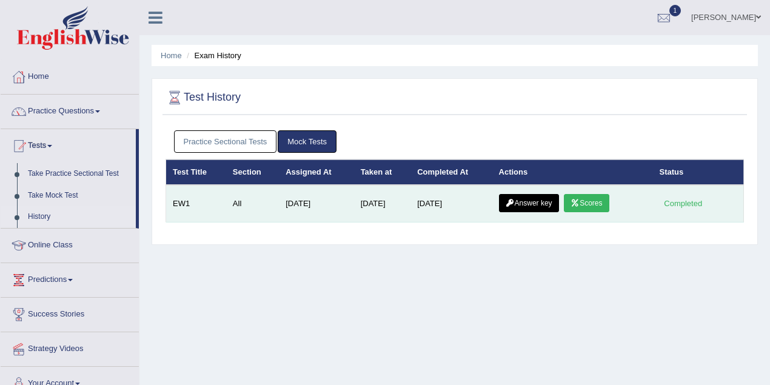
click at [535, 199] on link "Answer key" at bounding box center [529, 203] width 60 height 18
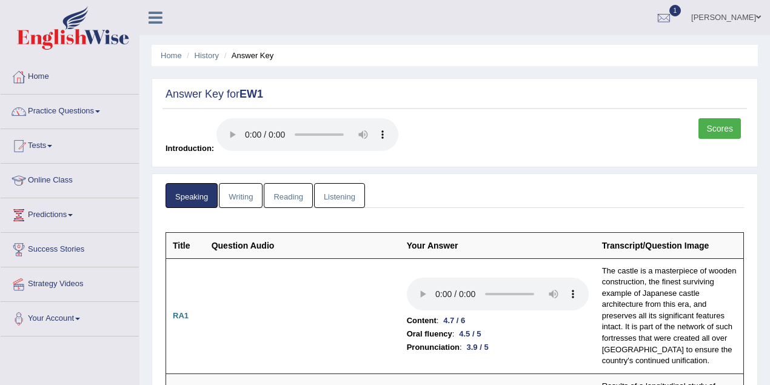
click at [325, 191] on link "Listening" at bounding box center [339, 195] width 51 height 25
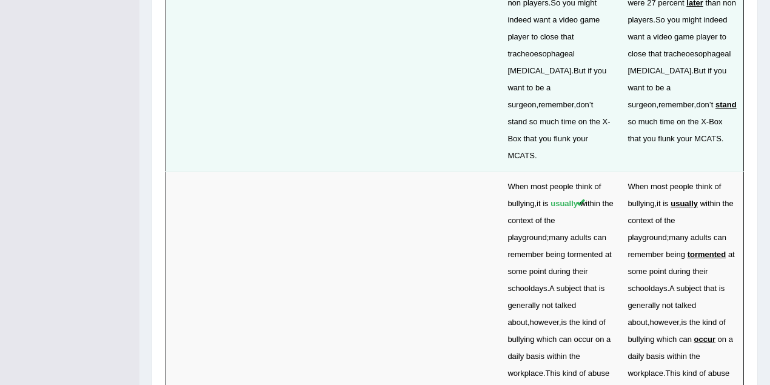
scroll to position [4404, 0]
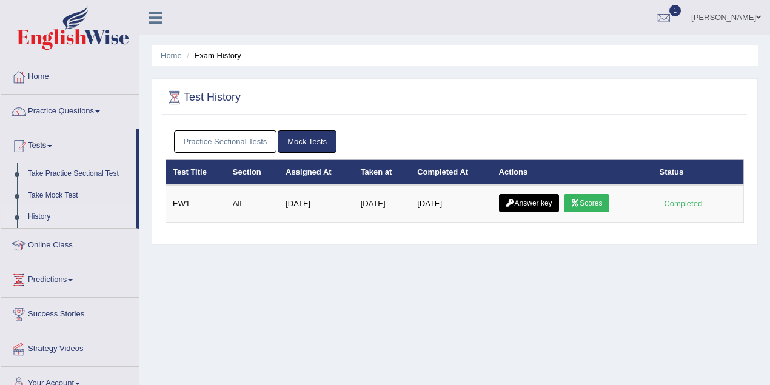
click at [235, 146] on link "Practice Sectional Tests" at bounding box center [225, 141] width 103 height 22
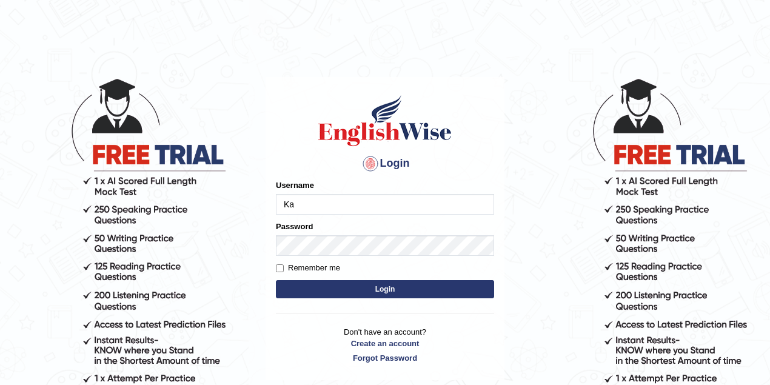
type input "Kaito7028"
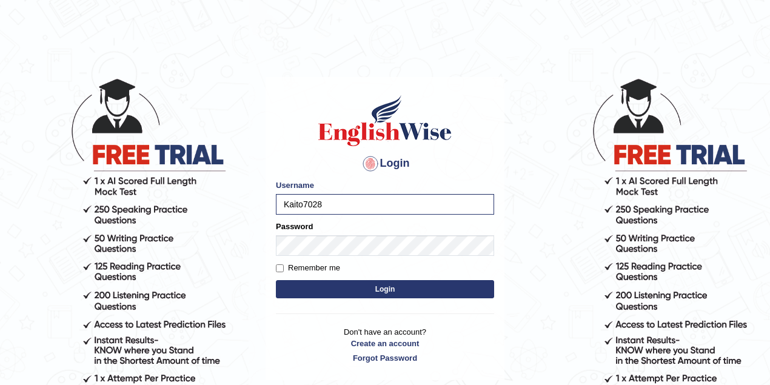
click at [354, 287] on button "Login" at bounding box center [385, 289] width 218 height 18
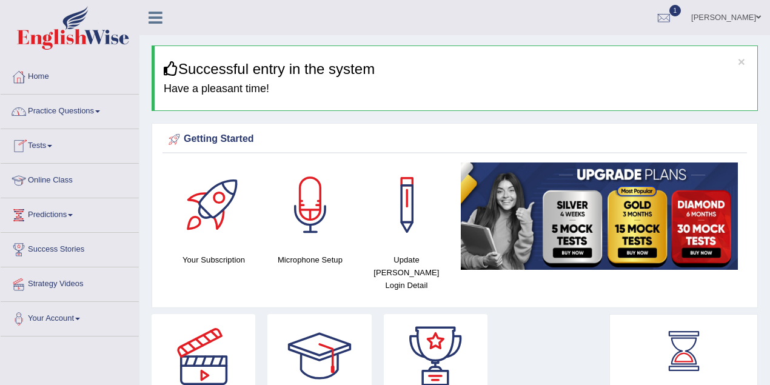
click at [27, 146] on div at bounding box center [19, 146] width 18 height 18
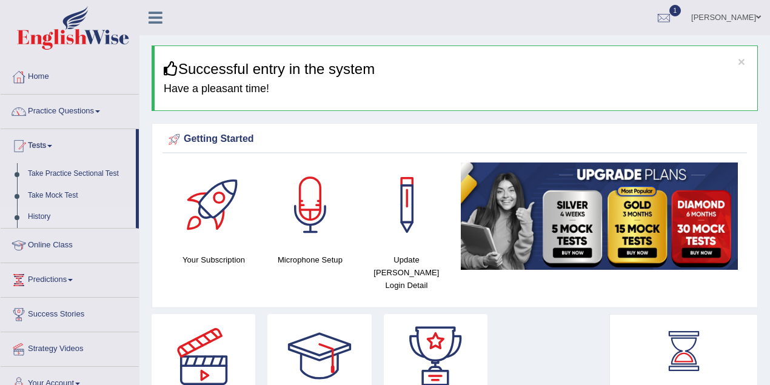
click at [38, 214] on link "History" at bounding box center [78, 217] width 113 height 22
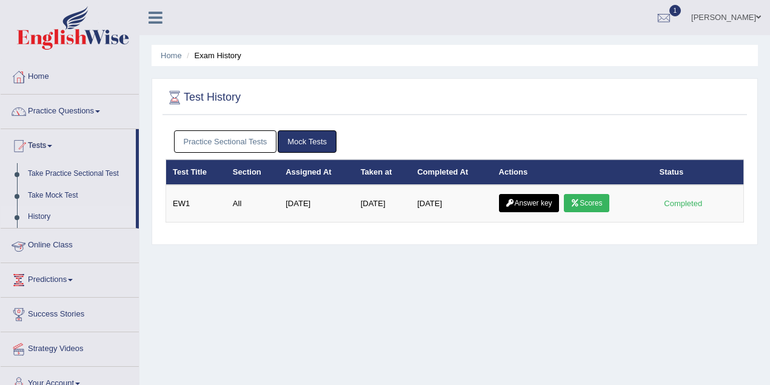
click at [241, 130] on link "Practice Sectional Tests" at bounding box center [225, 141] width 103 height 22
click at [244, 142] on link "Practice Sectional Tests" at bounding box center [225, 141] width 103 height 22
click at [252, 147] on link "Practice Sectional Tests" at bounding box center [225, 141] width 103 height 22
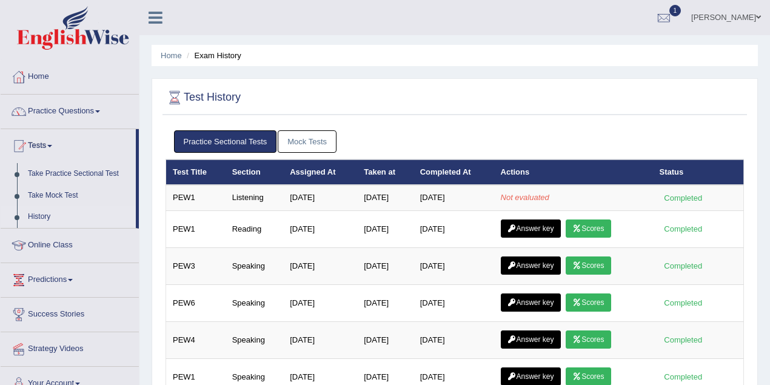
click at [295, 146] on link "Mock Tests" at bounding box center [307, 141] width 59 height 22
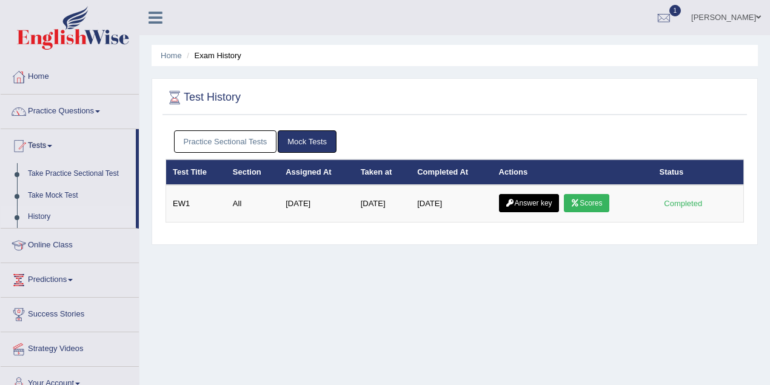
click at [258, 146] on link "Practice Sectional Tests" at bounding box center [225, 141] width 103 height 22
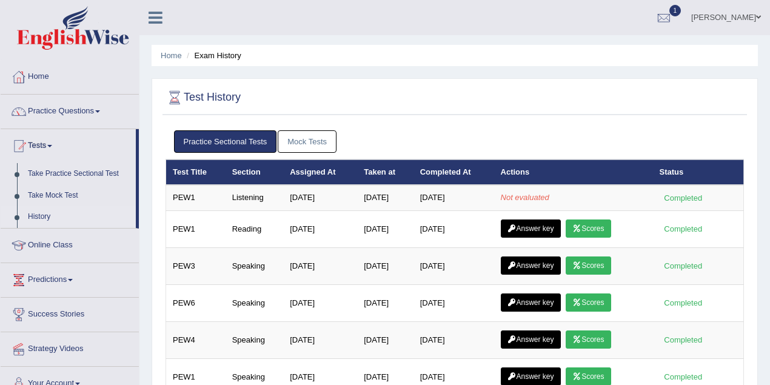
click at [300, 136] on link "Mock Tests" at bounding box center [307, 141] width 59 height 22
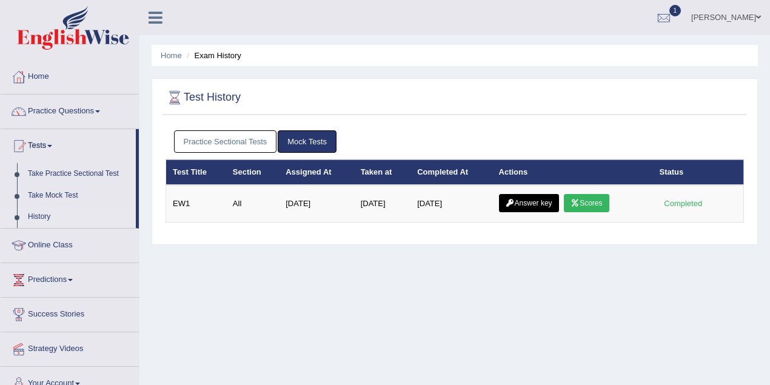
click at [269, 141] on link "Practice Sectional Tests" at bounding box center [225, 141] width 103 height 22
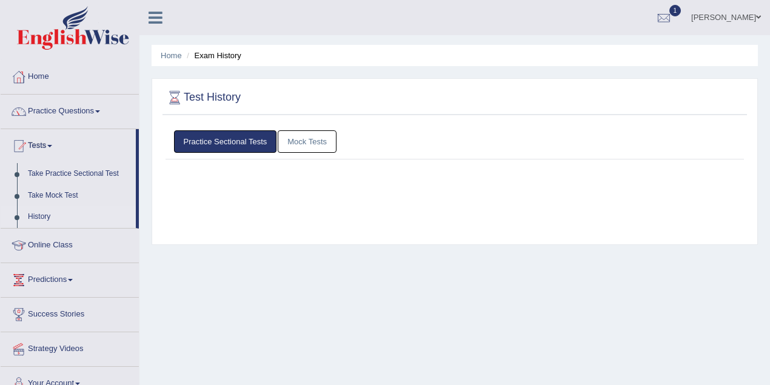
click at [283, 141] on link "Mock Tests" at bounding box center [307, 141] width 59 height 22
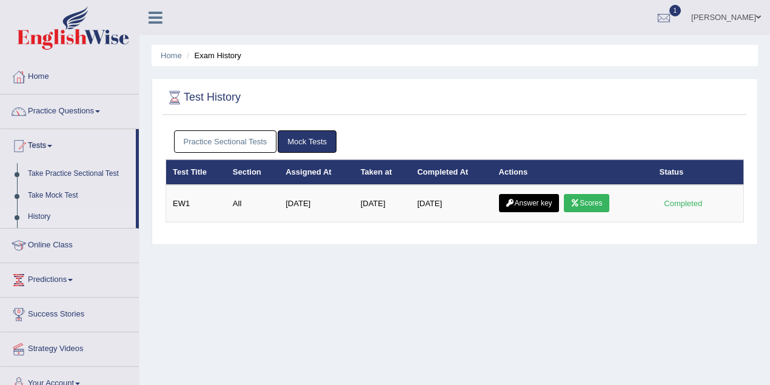
click at [218, 144] on link "Practice Sectional Tests" at bounding box center [225, 141] width 103 height 22
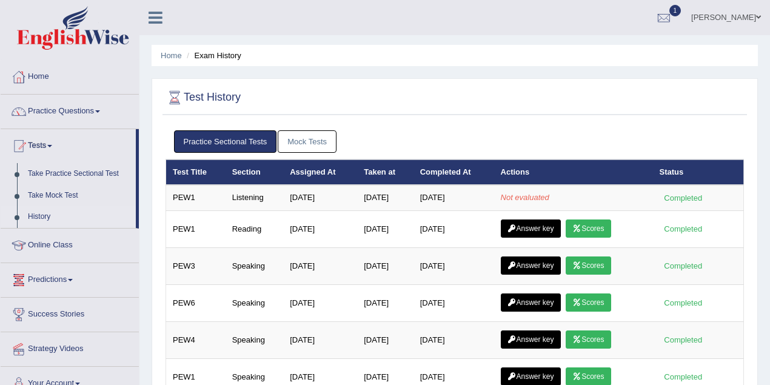
click at [51, 275] on link "Predictions" at bounding box center [70, 278] width 138 height 30
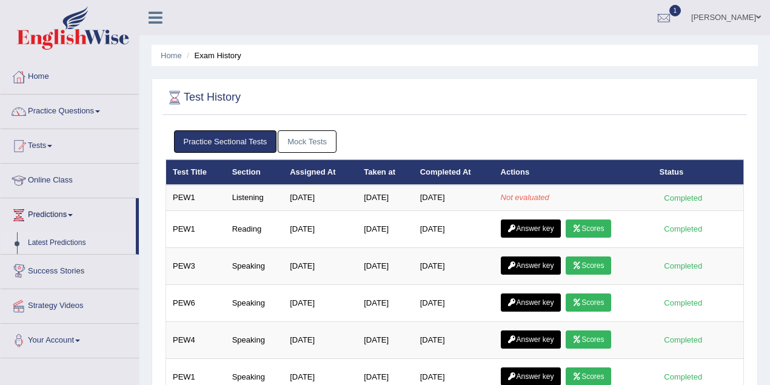
click at [51, 240] on link "Latest Predictions" at bounding box center [78, 243] width 113 height 22
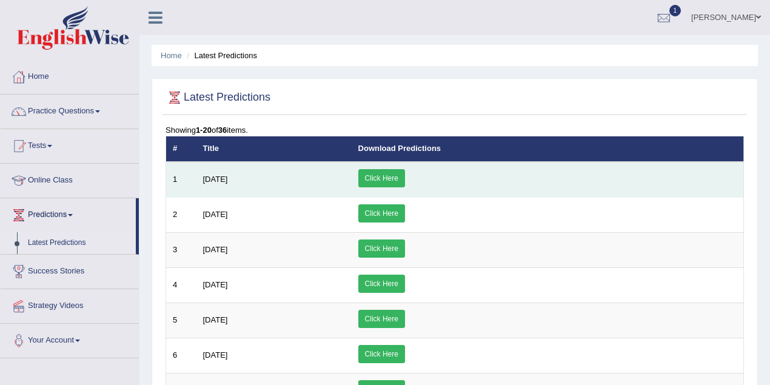
click at [405, 180] on link "Click Here" at bounding box center [381, 178] width 47 height 18
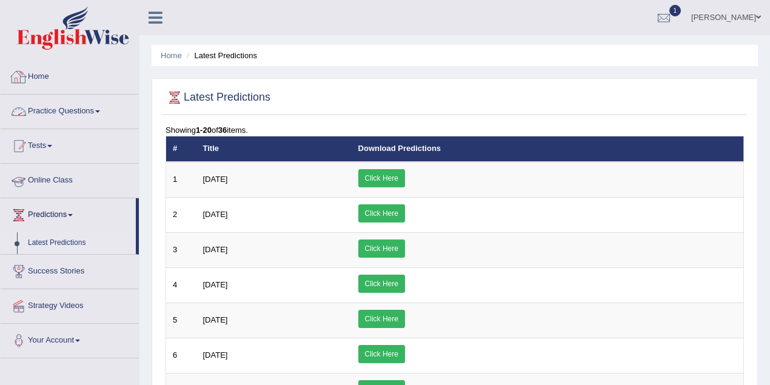
click at [45, 146] on link "Tests" at bounding box center [70, 144] width 138 height 30
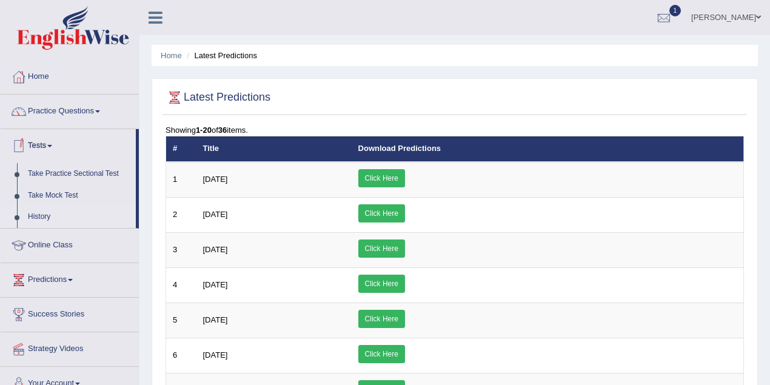
click at [44, 217] on link "History" at bounding box center [78, 217] width 113 height 22
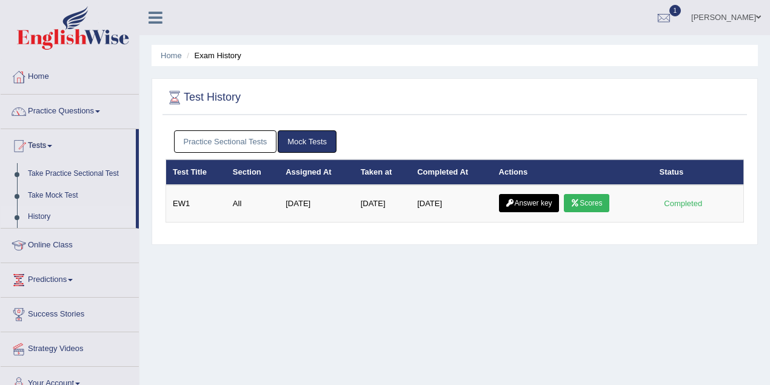
click at [209, 140] on link "Practice Sectional Tests" at bounding box center [225, 141] width 103 height 22
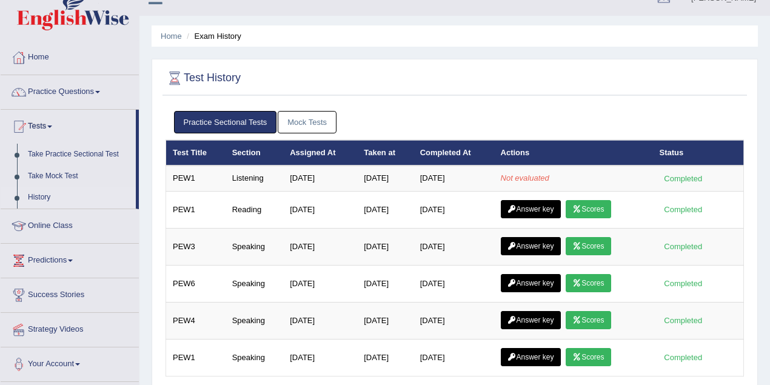
scroll to position [8, 0]
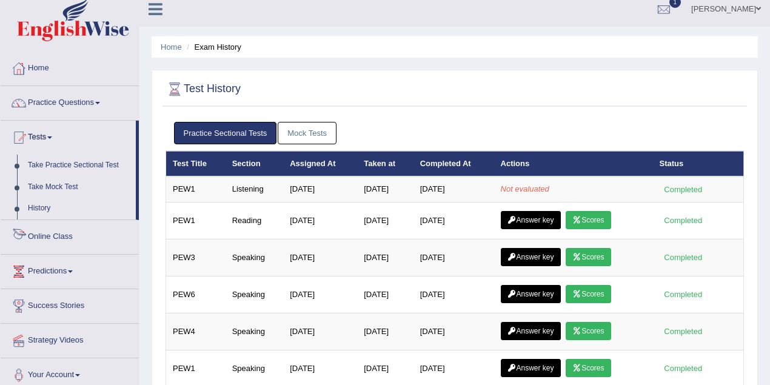
click at [69, 240] on link "Online Class" at bounding box center [70, 235] width 138 height 30
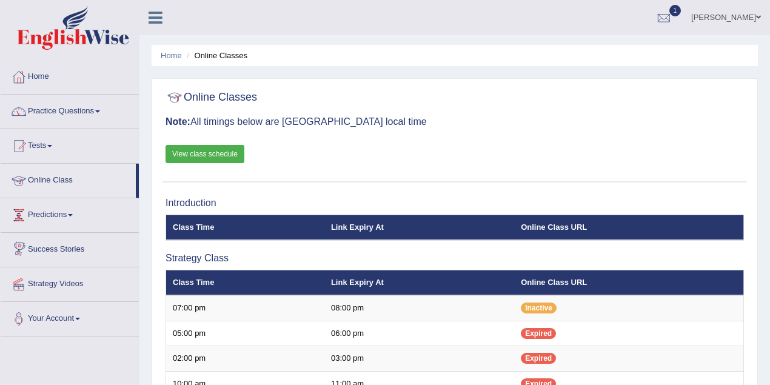
click at [76, 247] on link "Success Stories" at bounding box center [70, 248] width 138 height 30
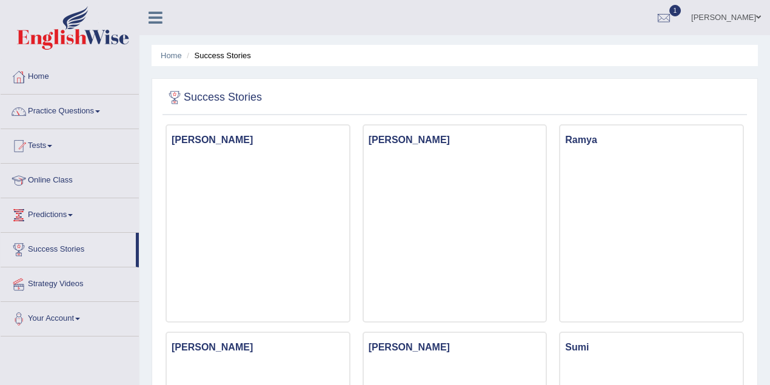
click at [188, 140] on h3 "[PERSON_NAME]" at bounding box center [258, 140] width 183 height 17
click at [45, 107] on link "Practice Questions" at bounding box center [70, 110] width 138 height 30
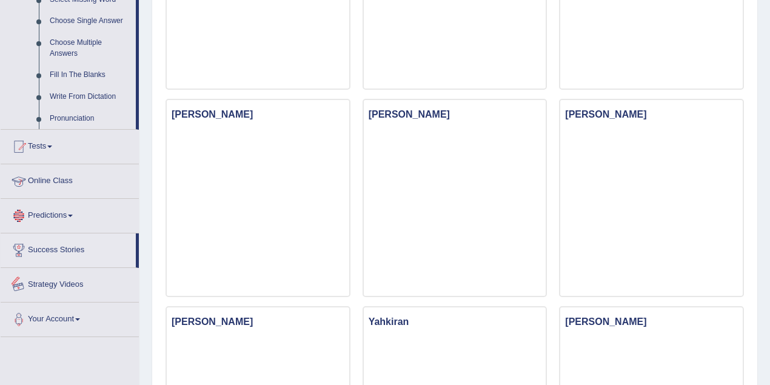
scroll to position [647, 0]
click at [52, 147] on span at bounding box center [49, 147] width 5 height 2
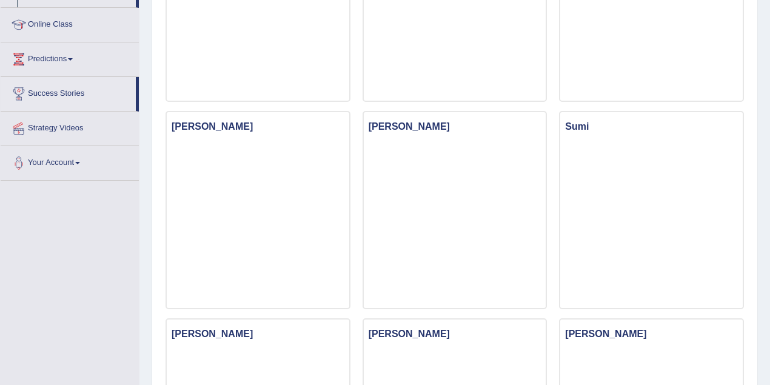
scroll to position [99, 0]
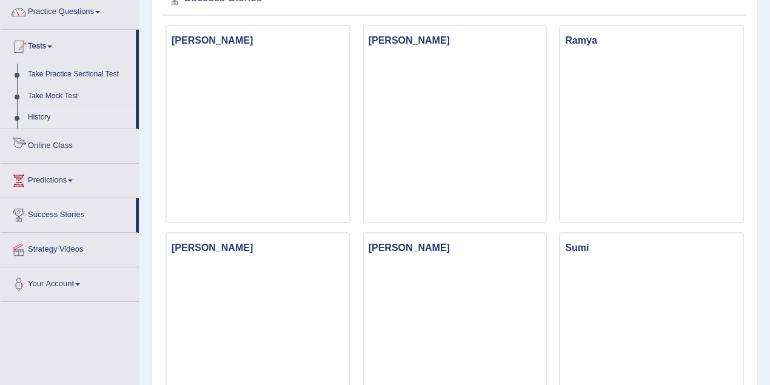
click at [41, 118] on link "History" at bounding box center [78, 118] width 113 height 22
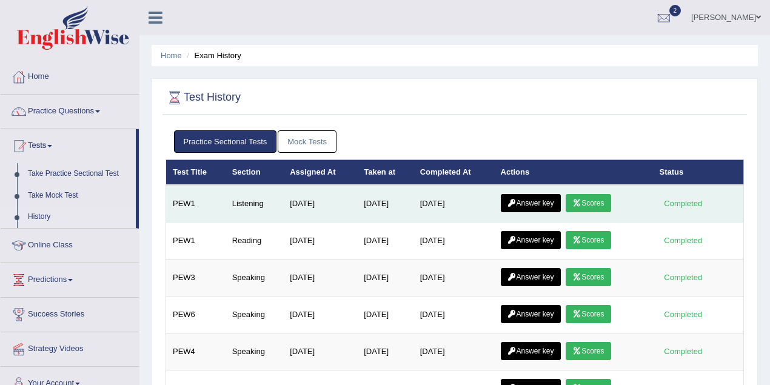
click at [591, 200] on link "Scores" at bounding box center [588, 203] width 45 height 18
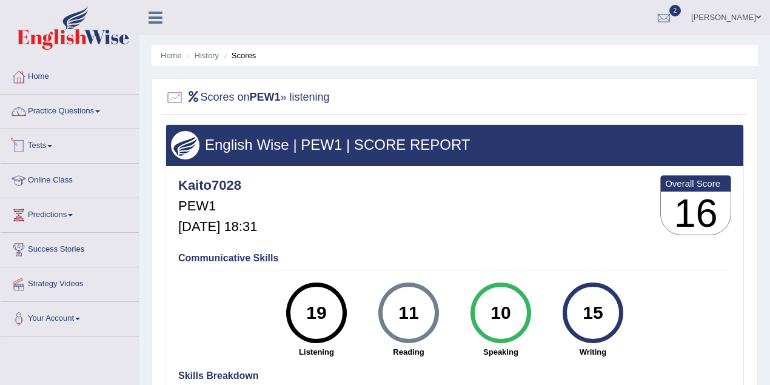
click at [45, 145] on link "Tests" at bounding box center [70, 144] width 138 height 30
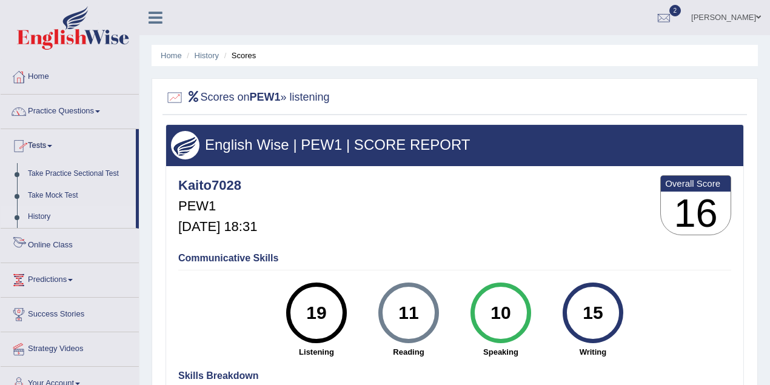
click at [38, 214] on link "History" at bounding box center [78, 217] width 113 height 22
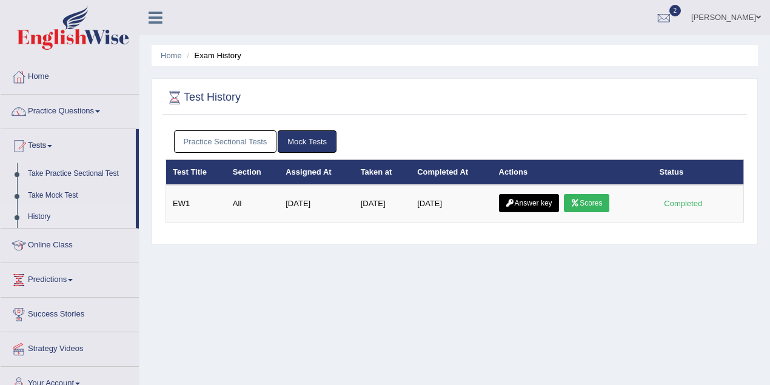
click at [246, 143] on link "Practice Sectional Tests" at bounding box center [225, 141] width 103 height 22
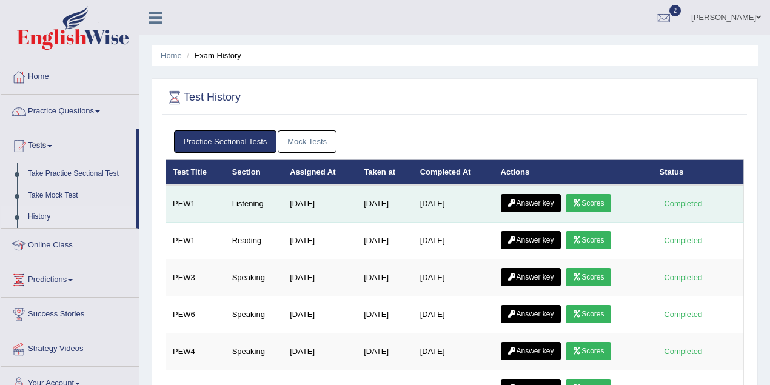
click at [547, 197] on link "Answer key" at bounding box center [531, 203] width 60 height 18
drag, startPoint x: 605, startPoint y: 200, endPoint x: 599, endPoint y: 203, distance: 6.8
click at [604, 200] on link "Scores" at bounding box center [588, 203] width 45 height 18
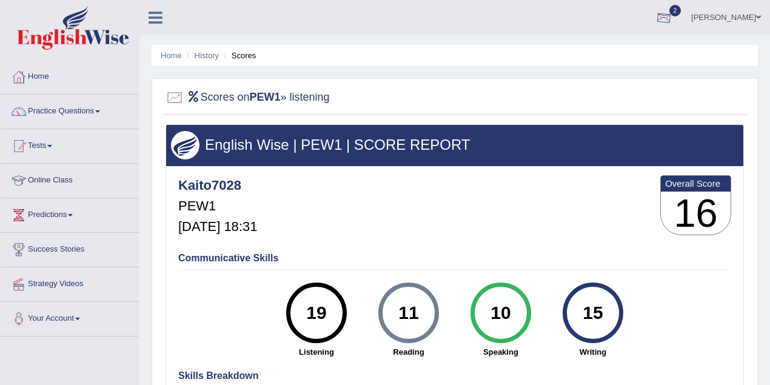
click at [673, 22] on div at bounding box center [664, 18] width 18 height 18
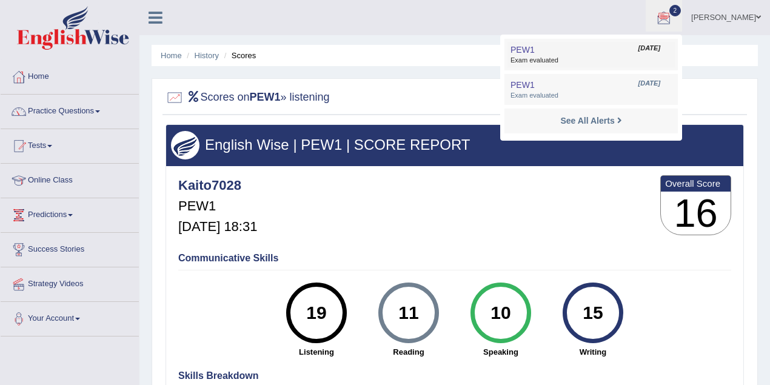
click at [661, 47] on span "Oct 10, 2025" at bounding box center [650, 49] width 22 height 10
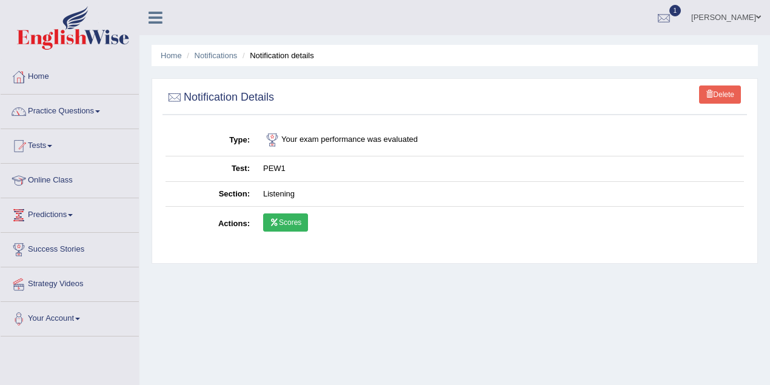
click at [673, 12] on div at bounding box center [664, 18] width 18 height 18
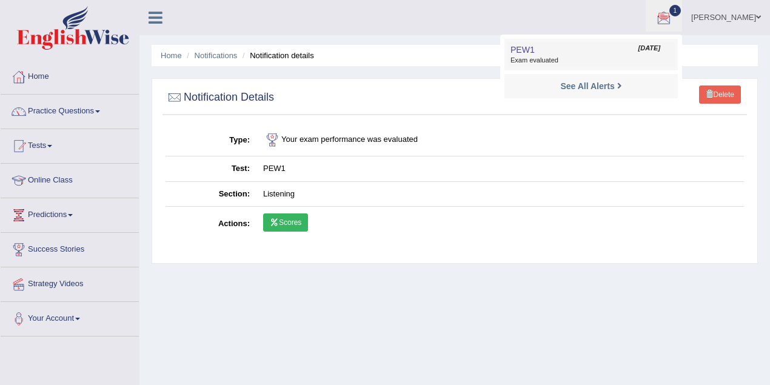
click at [636, 59] on span "Exam evaluated" at bounding box center [591, 61] width 161 height 10
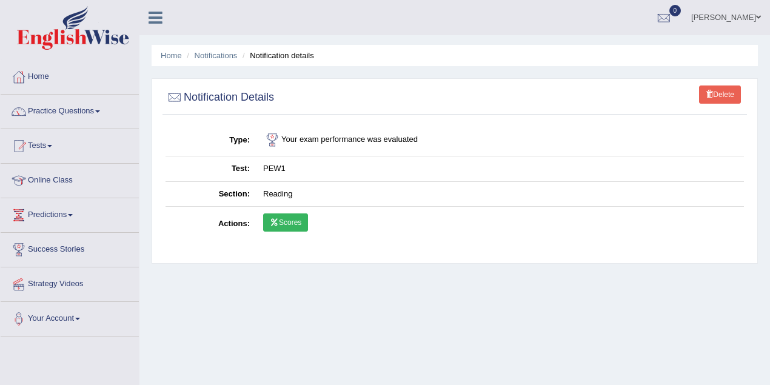
click at [741, 19] on link "[PERSON_NAME]" at bounding box center [726, 16] width 88 height 32
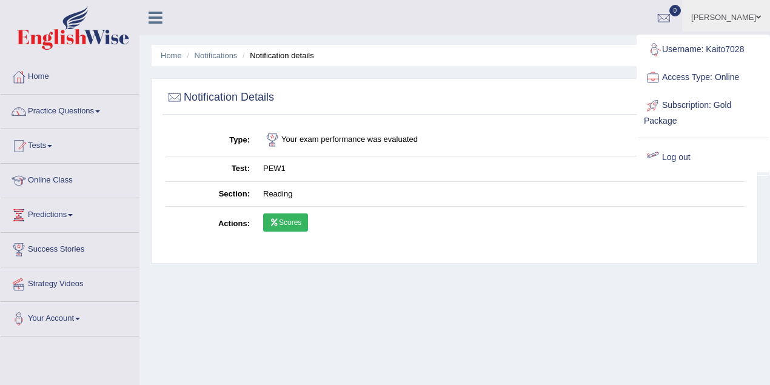
click at [671, 156] on link "Log out" at bounding box center [703, 158] width 131 height 28
